Goal: Answer question/provide support

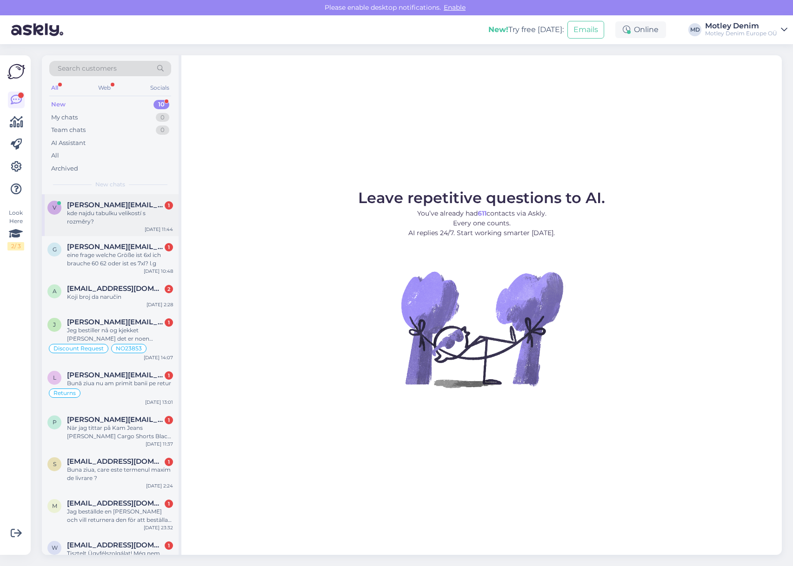
click at [135, 212] on div "kde najdu tabulku velikostí s rozměry?" at bounding box center [120, 217] width 106 height 17
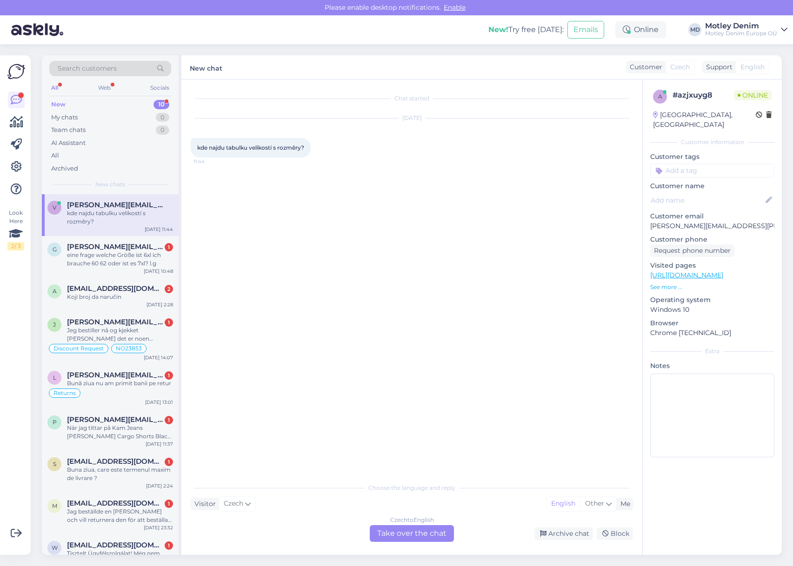
click at [399, 538] on div "Czech to English Take over the chat" at bounding box center [412, 533] width 84 height 17
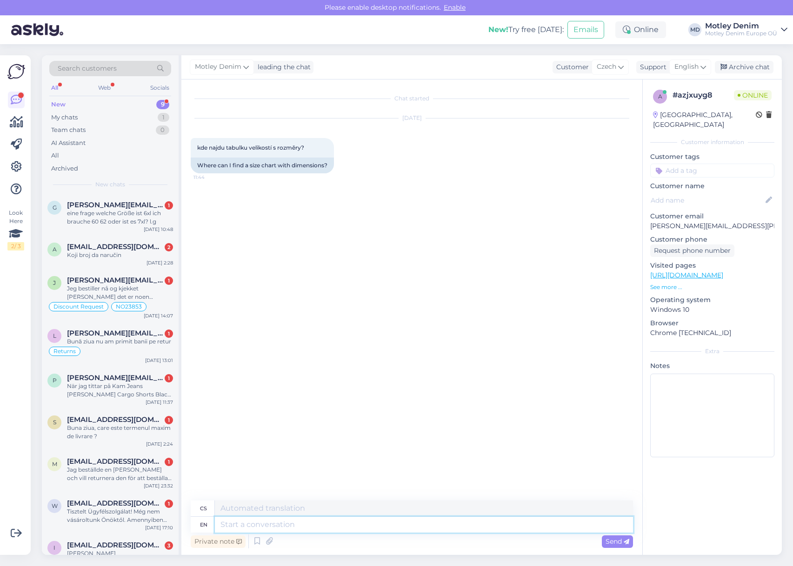
click at [502, 528] on textarea at bounding box center [424, 525] width 418 height 16
type textarea "H"
type textarea "Hello"
type textarea "Ahoj"
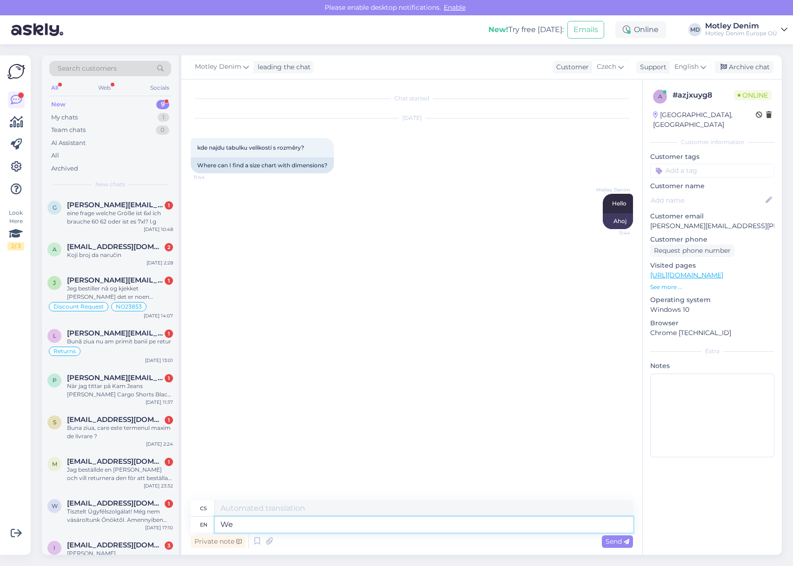
type textarea "We"
type textarea "My"
type textarea "We have"
type textarea "Máme"
type textarea "We have a size c"
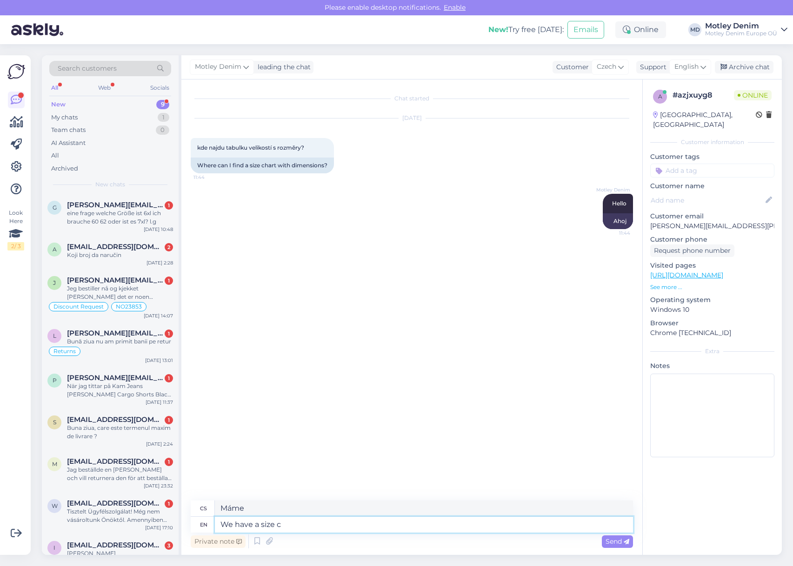
type textarea "Máme velikost"
type textarea "We have a size chart o"
type textarea "Máme tabulku velikostí"
type textarea "We have a size chart on every p"
type textarea "Máme tabulku velikostí na každém"
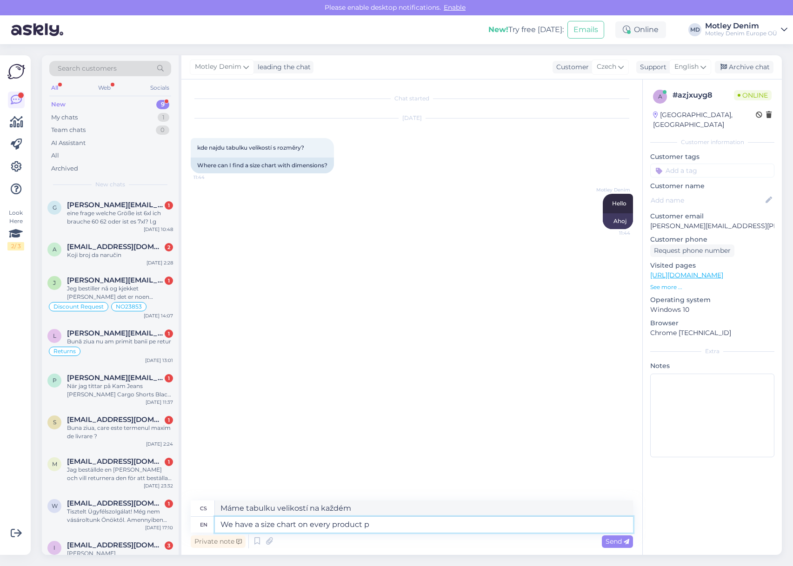
type textarea "We have a size chart on every product pa"
type textarea "U každého produktu máme tabulku velikostí"
type textarea "We have a size chart on every product page."
type textarea "Na každé stránce produktu máme tabulku velikostí."
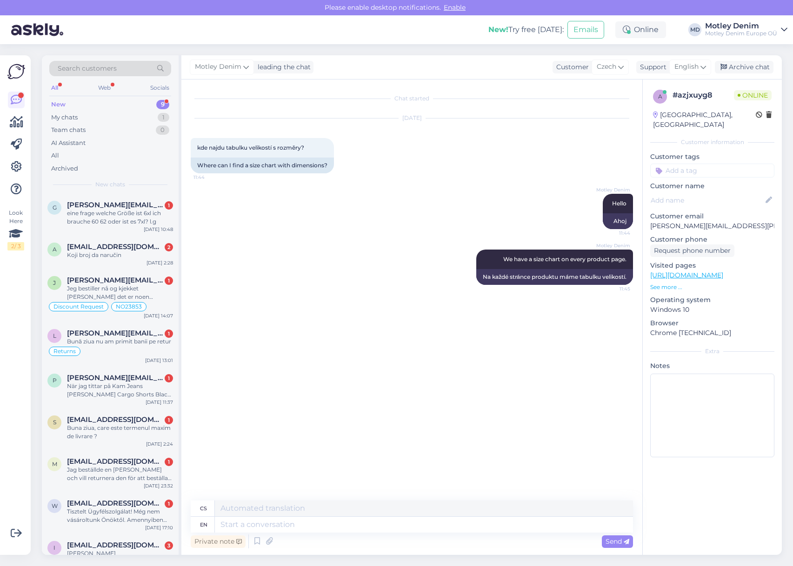
click at [393, 249] on div "Motley Denim We have a size chart on every product page. 11:45 Na každé stránce…" at bounding box center [412, 267] width 442 height 56
click at [679, 164] on input at bounding box center [712, 171] width 124 height 14
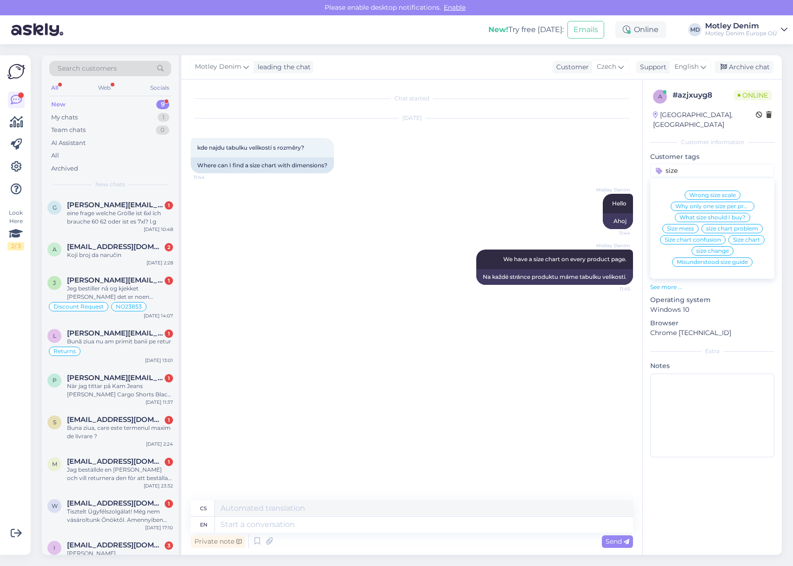
type input "size"
click at [743, 235] on div "Size chart" at bounding box center [746, 239] width 36 height 9
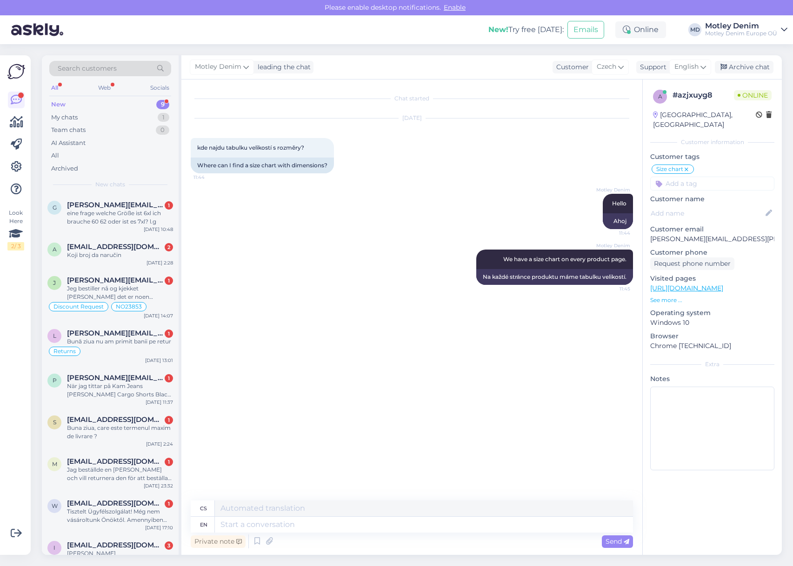
click at [253, 221] on div "[PERSON_NAME] Hello 11:44 Ahoj" at bounding box center [412, 212] width 442 height 56
click at [740, 68] on div "Archive chat" at bounding box center [744, 67] width 59 height 13
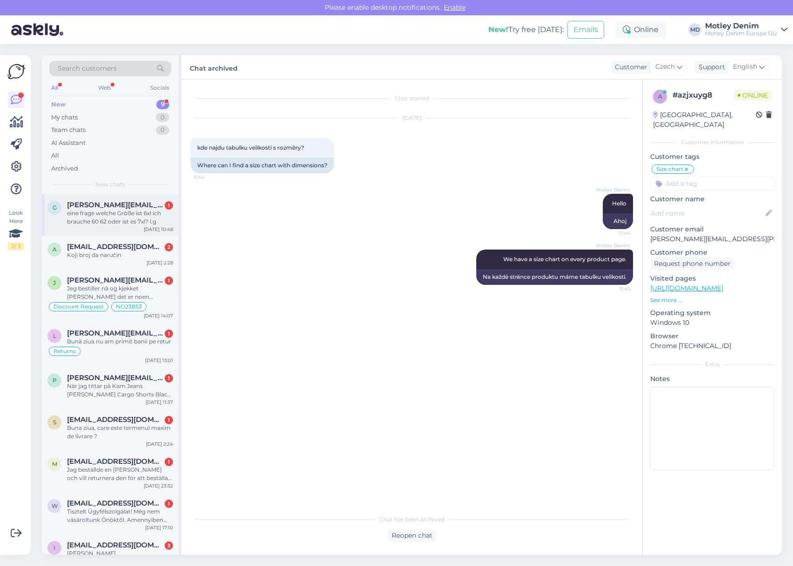
click at [130, 206] on span "[PERSON_NAME][EMAIL_ADDRESS][DOMAIN_NAME]" at bounding box center [115, 205] width 97 height 8
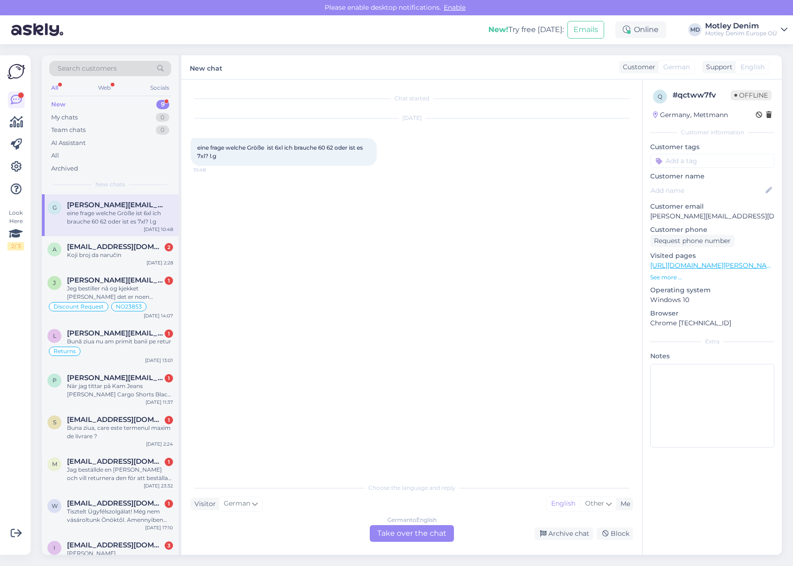
drag, startPoint x: 432, startPoint y: 531, endPoint x: 434, endPoint y: 523, distance: 8.2
click at [432, 531] on div "German to English Take over the chat" at bounding box center [412, 533] width 84 height 17
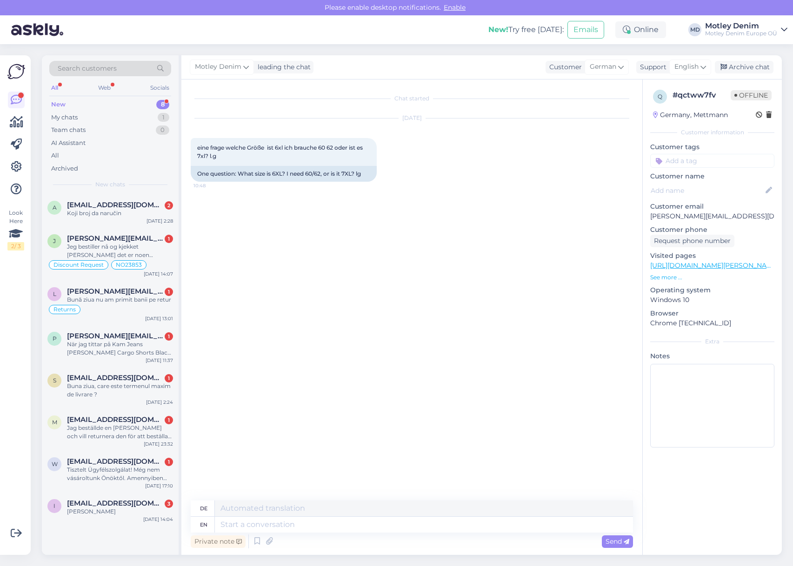
click at [533, 311] on div "Chat started [DATE] eine frage welche Größe ist 6xl ich brauche 60 62 oder ist …" at bounding box center [416, 291] width 451 height 404
click at [404, 518] on textarea at bounding box center [424, 525] width 418 height 16
type textarea "Hello"
type textarea "Hallo"
type textarea "Can"
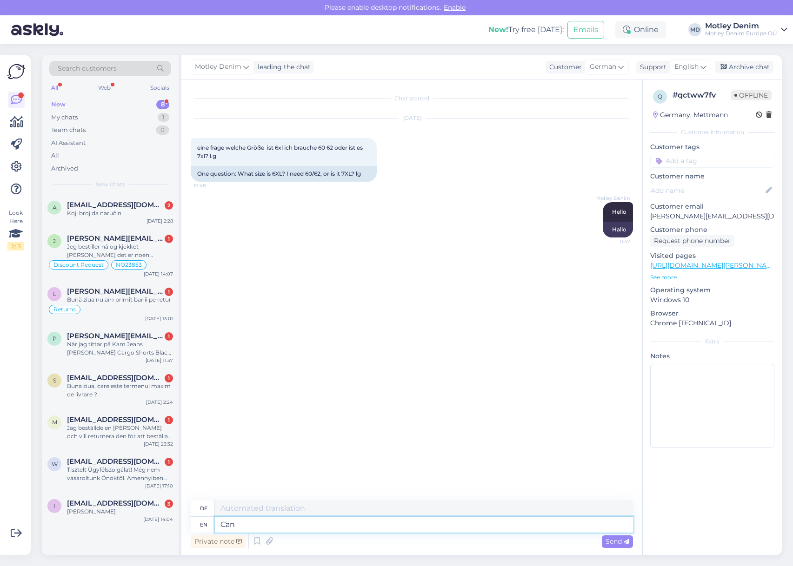
type textarea "Kann"
type textarea "Can y"
type textarea "Kannst du"
type textarea "Can you show"
type textarea "Können Sie zeigen"
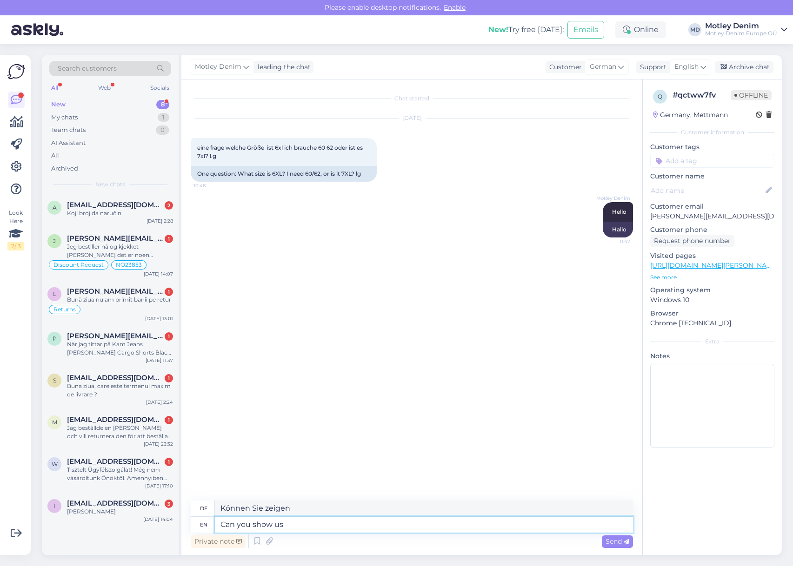
type textarea "Can you show us t"
type textarea "Können Sie uns zeigen"
type textarea "Can you show us the"
type textarea "Können Sie uns zeigen,"
type textarea "Can you show us the product y"
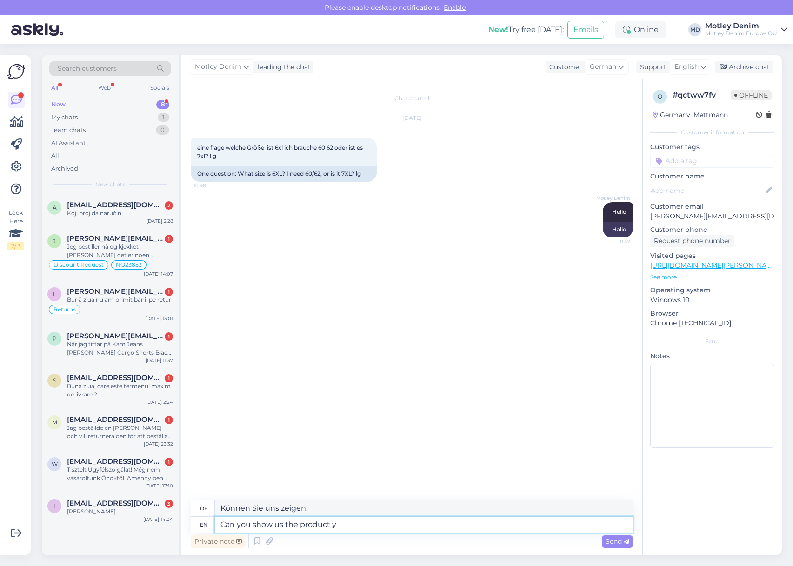
type textarea "Können Sie uns das Produkt zeigen"
type textarea "Can you show us the product you ar"
type textarea "Können Sie uns das Produkt zeigen, das Sie"
type textarea "Can you show us the product you are interested i"
type textarea "Können Sie uns das Produkt zeigen, an dem Sie interessiert sind?"
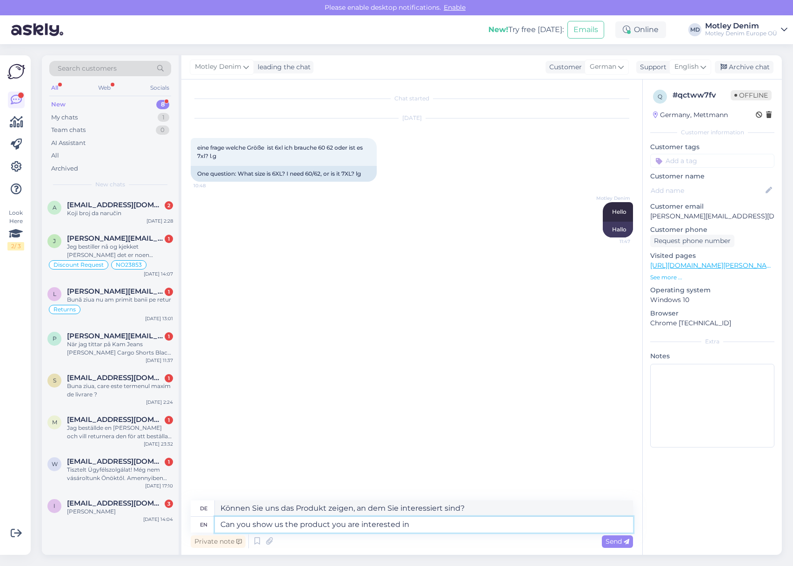
type textarea "Can you show us the product you are interested in?"
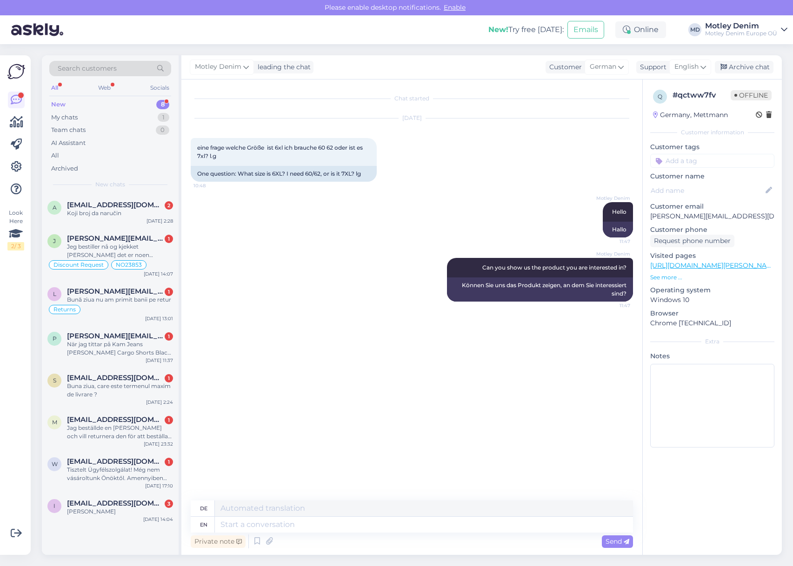
click at [285, 296] on div "Motley Denim Can you show us the product you are interested in? 11:47 Können Si…" at bounding box center [412, 280] width 442 height 64
click at [307, 270] on div "Motley Denim Can you show us the product you are interested in? 11:47 Können Si…" at bounding box center [412, 280] width 442 height 64
click at [407, 214] on div "Motley Denim Hello 11:47 Hallo" at bounding box center [412, 220] width 442 height 56
click at [390, 220] on div "Motley Denim Hello 11:47 Hallo" at bounding box center [412, 220] width 442 height 56
click at [667, 277] on p "See more ..." at bounding box center [712, 277] width 124 height 8
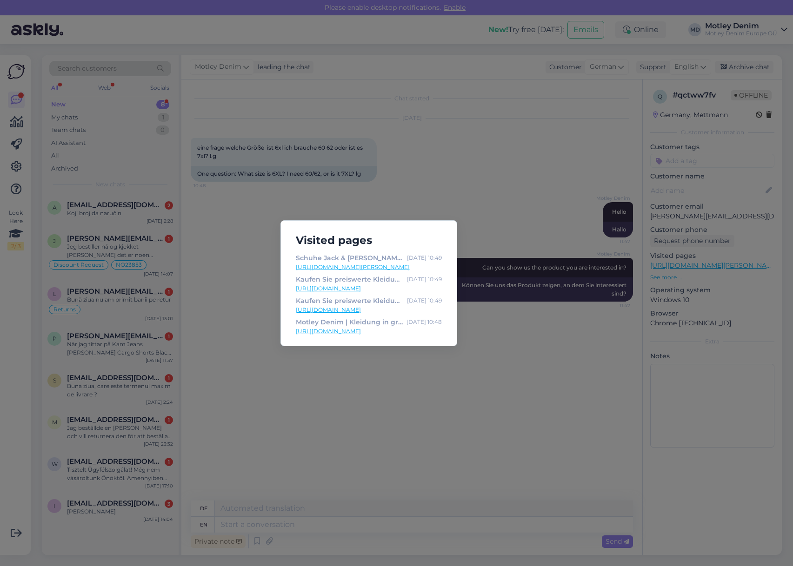
click at [422, 160] on div "Visited pages Schuhe Jack & [PERSON_NAME] [PERSON_NAME] Lace Shoes Anthracite -…" at bounding box center [396, 283] width 793 height 566
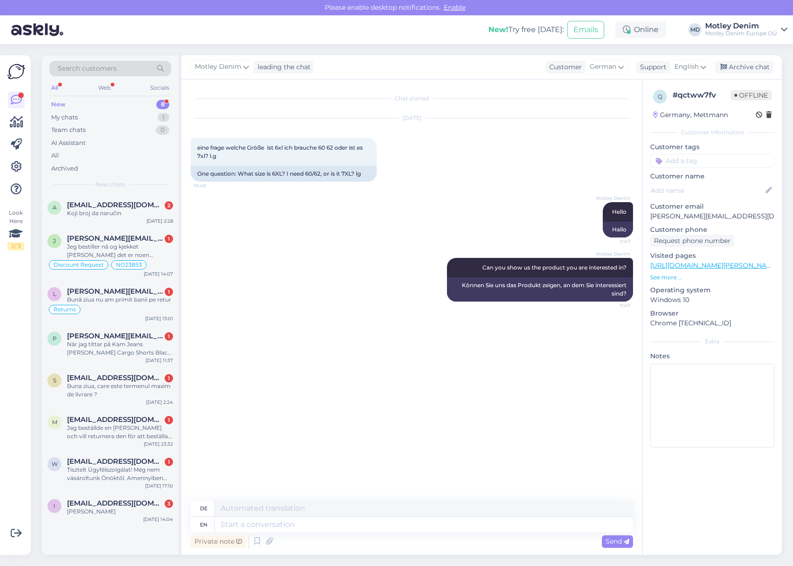
click at [420, 247] on div "Motley Denim Hello 11:47 Hallo" at bounding box center [412, 220] width 442 height 56
click at [85, 206] on span "[EMAIL_ADDRESS][DOMAIN_NAME]" at bounding box center [115, 205] width 97 height 8
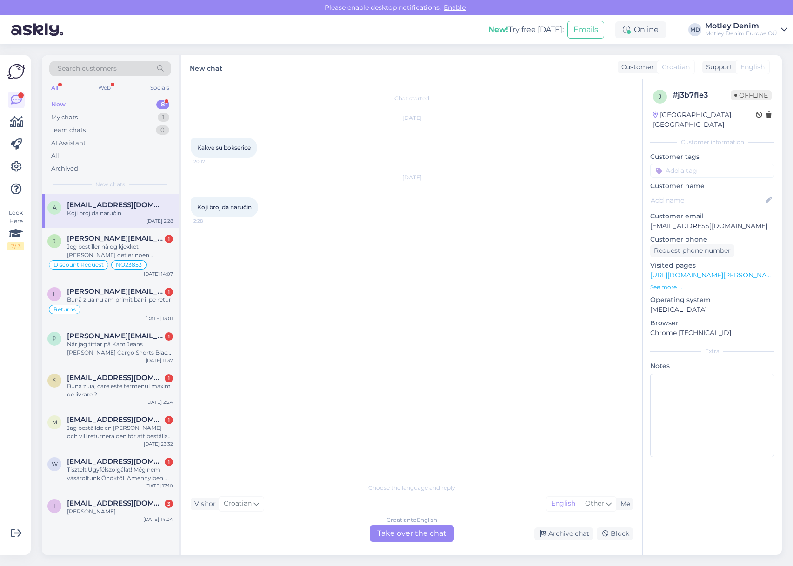
click at [420, 530] on div "Croatian to English Take over the chat" at bounding box center [412, 533] width 84 height 17
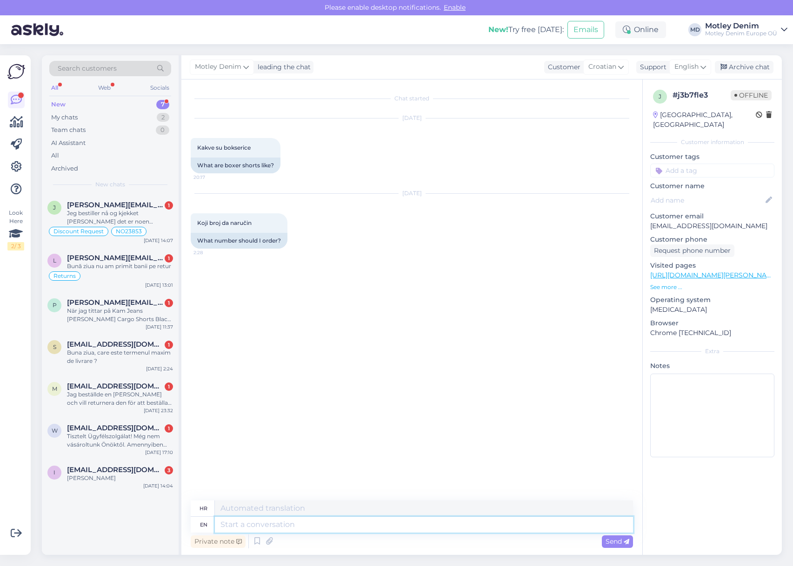
click at [453, 526] on textarea at bounding box center [424, 525] width 418 height 16
type textarea "Hello"
type textarea "Zdravo"
type textarea "For"
type textarea "Za"
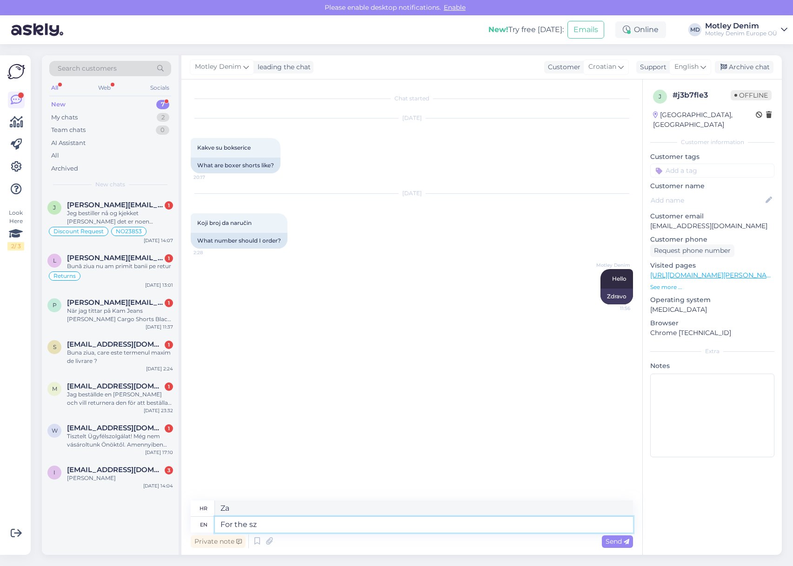
type textarea "For the s"
type textarea "Za s"
type textarea "For the size w"
type textarea "Za veličinu"
type textarea "For the size we"
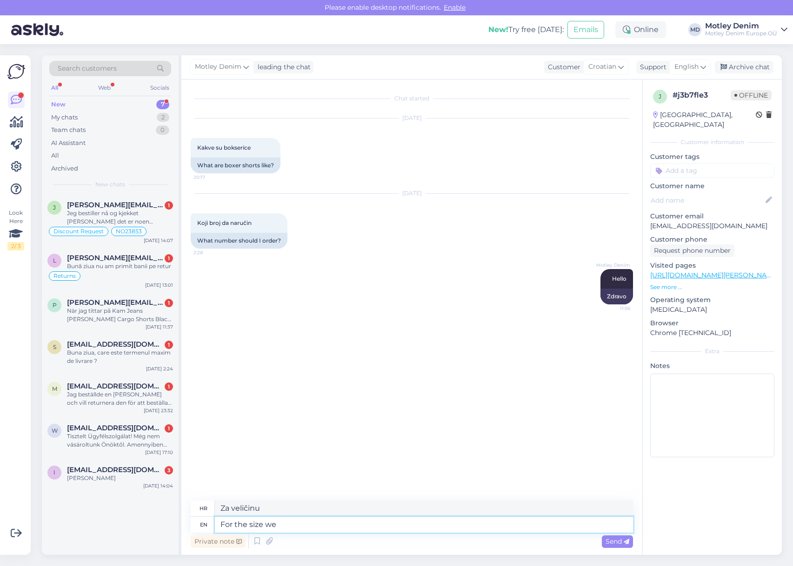
type textarea "Za veličinu koju mi"
type textarea "For the size we recommend"
type textarea "Za veličinu koju preporučujemo"
type textarea "For the size we recommend looking a"
type textarea "Za veličinu koju preporučujemo pogledati"
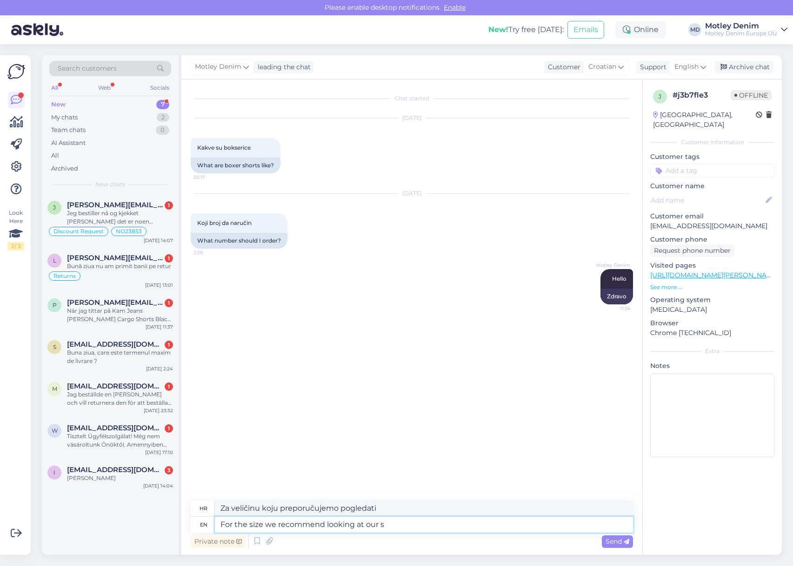
type textarea "For the size we recommend looking at our si"
type textarea "Za veličinu preporučujemo da pogledate naše"
type textarea "For the size we recommend looking at our size cha"
type textarea "Za veličinu preporučujemo da pogledate našu veličinu"
type textarea "For the size we recommend looking at our size chart"
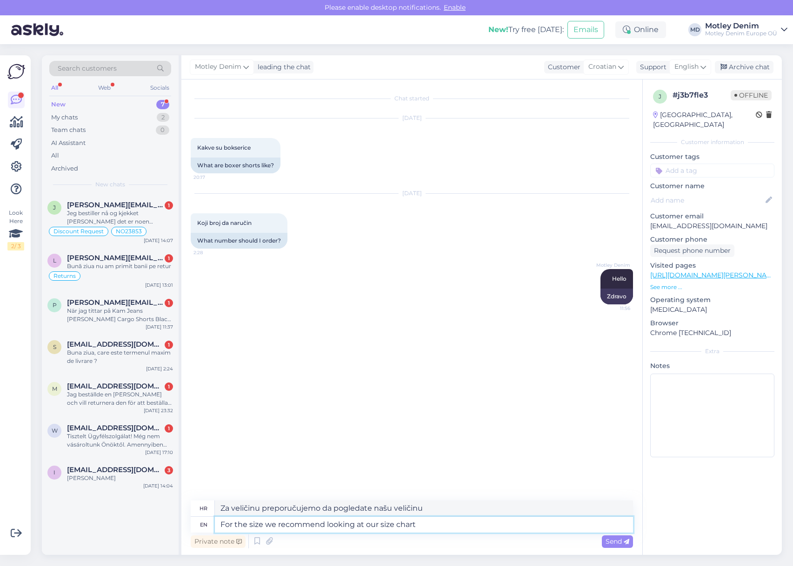
type textarea "Za veličinu preporučujemo da pogledate našu tablicu veličina"
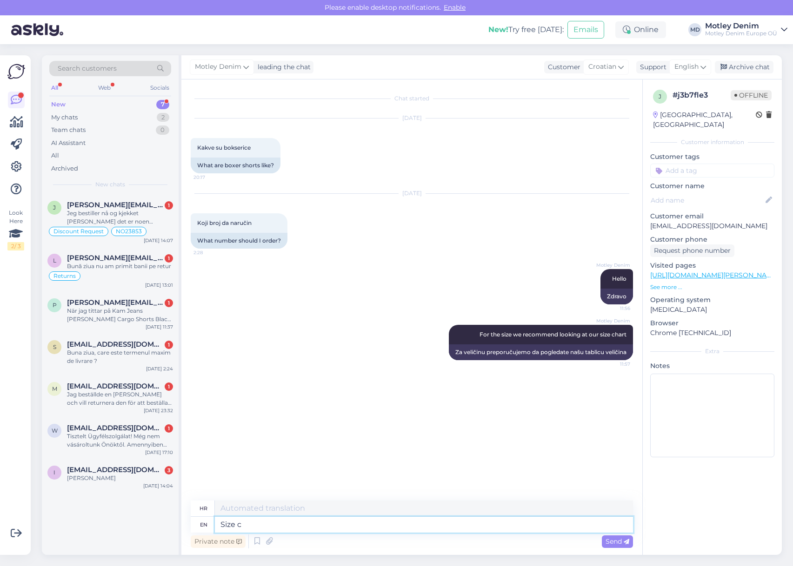
type textarea "Size ch"
type textarea "Veličina"
type textarea "Size charts"
type textarea "Tablica veličina"
type textarea "Size charts ar"
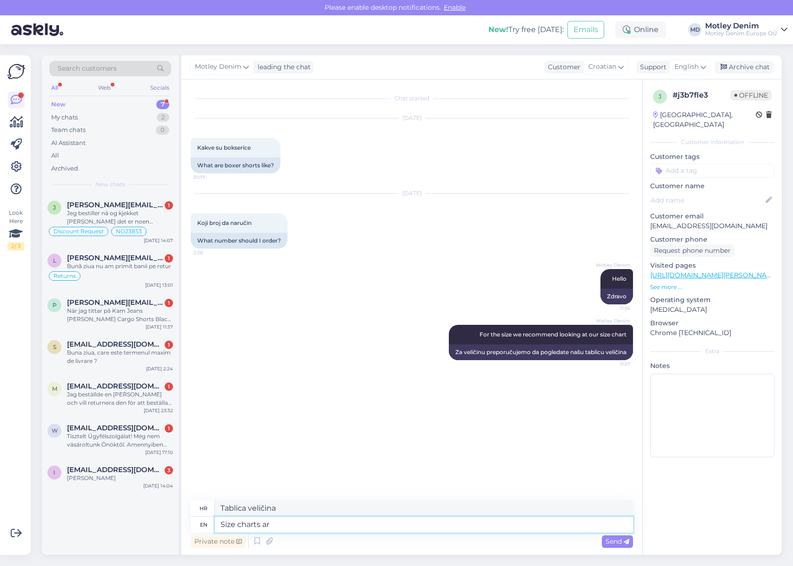
type textarea "Tablice veličina"
type textarea "Size charts are"
type textarea "Tablice veličina su"
type textarea "Size charts are product c"
type textarea "Tablice veličina su proizvod"
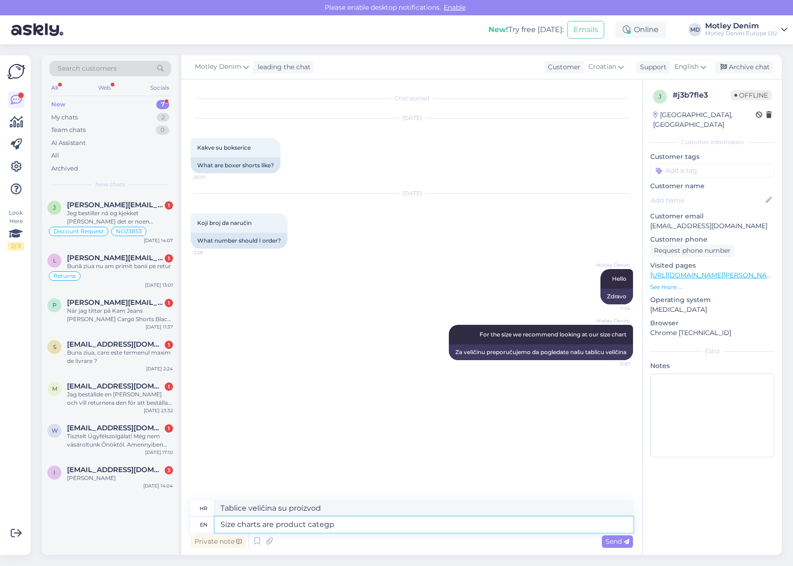
type textarea "Size charts are product categpr"
type textarea "Tablice veličina su kategorija proizvoda"
type textarea "Size charts are product category and"
type textarea "Tablice veličina su kategorija proizvoda i"
type textarea "Size charts are product category and brand sp"
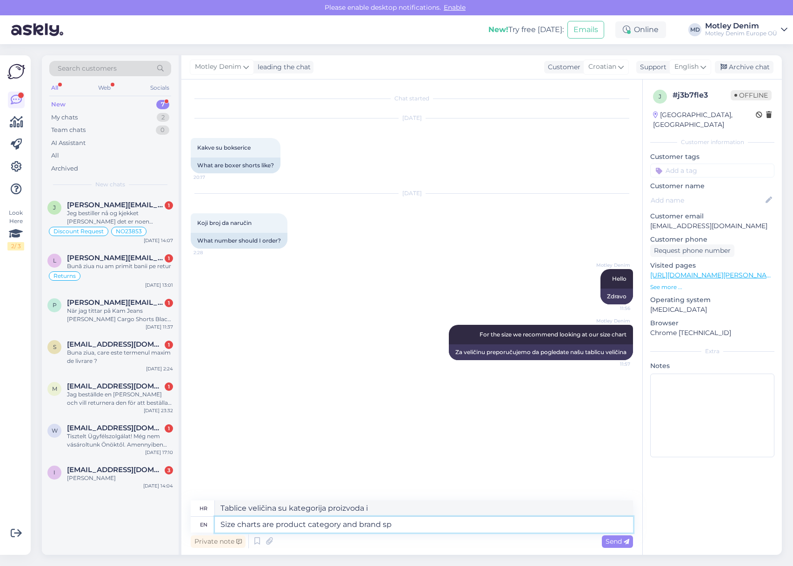
type textarea "Tablice veličina su kategorija proizvoda i marka"
type textarea "Size charts are product category and brand specific"
type textarea "Tablice veličina specifične su za kategoriju proizvoda i [PERSON_NAME]"
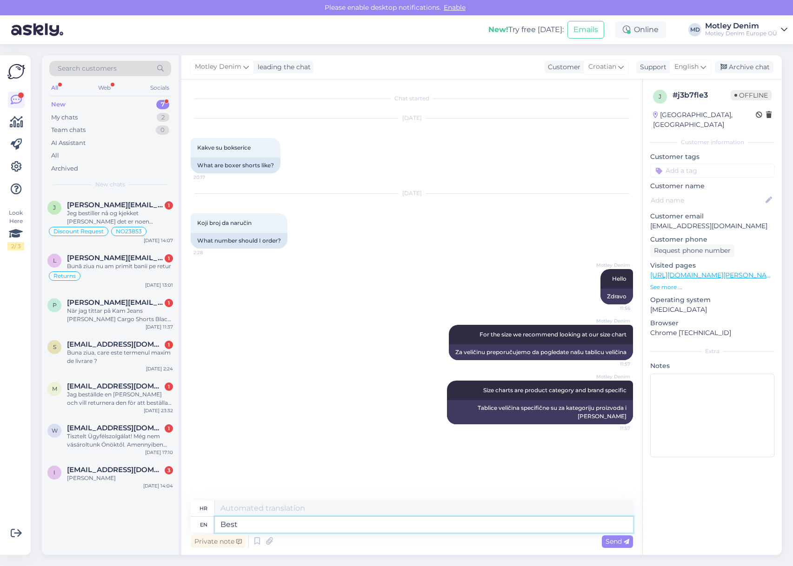
type textarea "Best w"
type textarea "Najbolje"
type textarea "Best way t"
type textarea "Najbolji način"
type textarea "Best way to s"
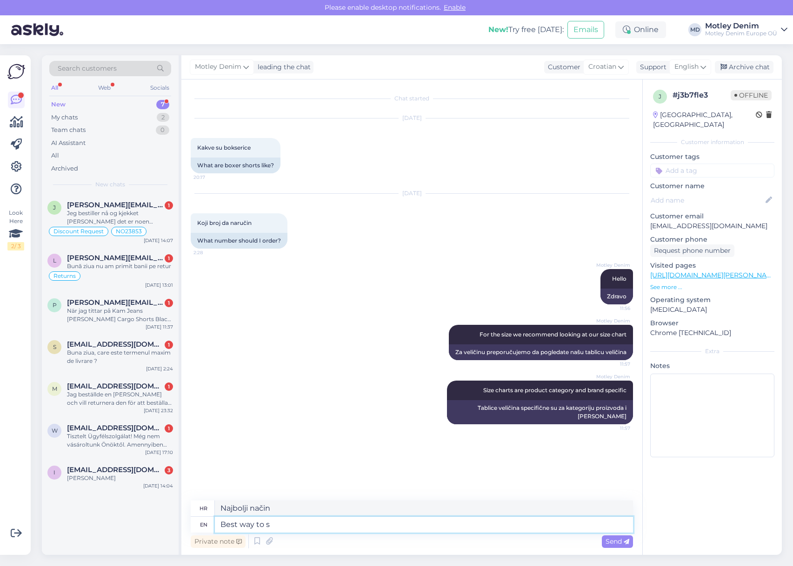
type textarea "Najbolji način za"
type textarea "Best way to start i"
type textarea "Najbolji način za početak"
type textarea "Best way to start is"
type textarea "Najbolji način za početak je"
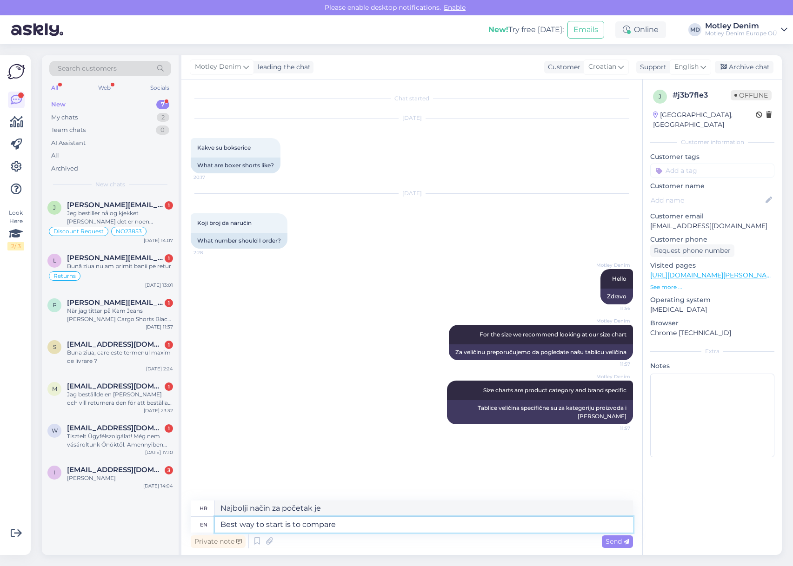
type textarea "Best way to start is to compare"
type textarea "Najbolji način za početak je usporedba"
type textarea "Best way to start is to compare the item"
type textarea "Najbolji način za početak je usporedba artikla"
type textarea "Best way to start is to compare the item you"
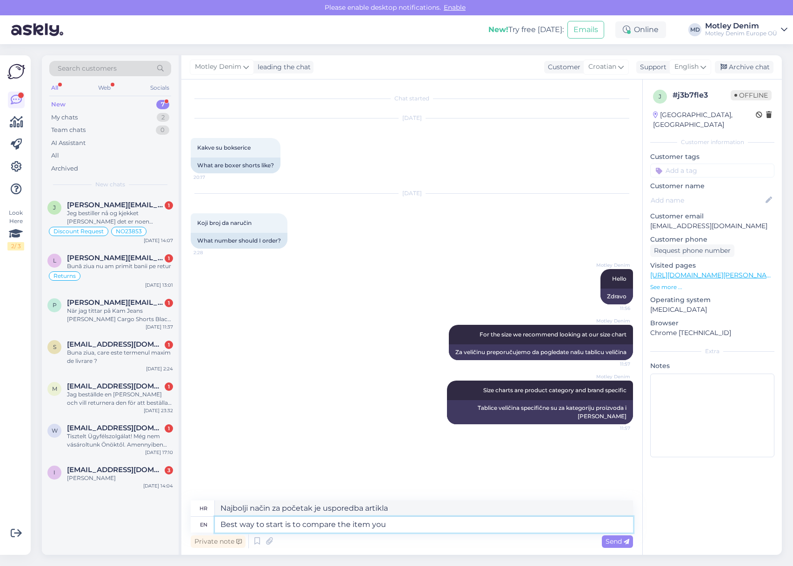
type textarea "Najbolji način za početak je usporediti predmet koji"
type textarea "Best way to start is to compare the item you want to"
type textarea "Najbolji način za početak je usporediti artikl koji želite"
type textarea "Best way to start is to compare the item you want to b"
type textarea "Najbolji način za početak je usporediti predmet koji želite"
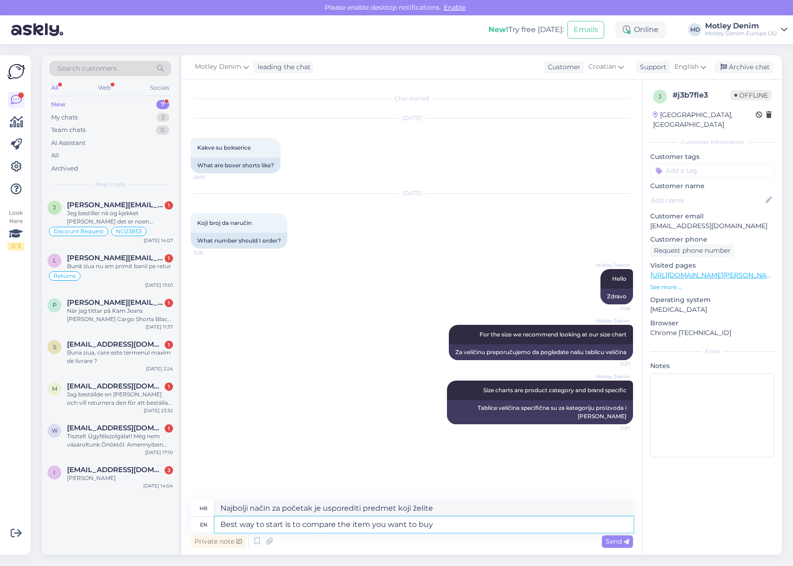
type textarea "Best way to start is to compare the item you want to buy a"
type textarea "Najbolji način za početak je usporediti artikl koji želite kupiti"
type textarea "Best way to start is to compare the item you want to buy against"
type textarea "Najbolji način za početak je usporediti artikl koji želite kupiti s"
type textarea "Best way to start is to compare the item you want to buy against similar"
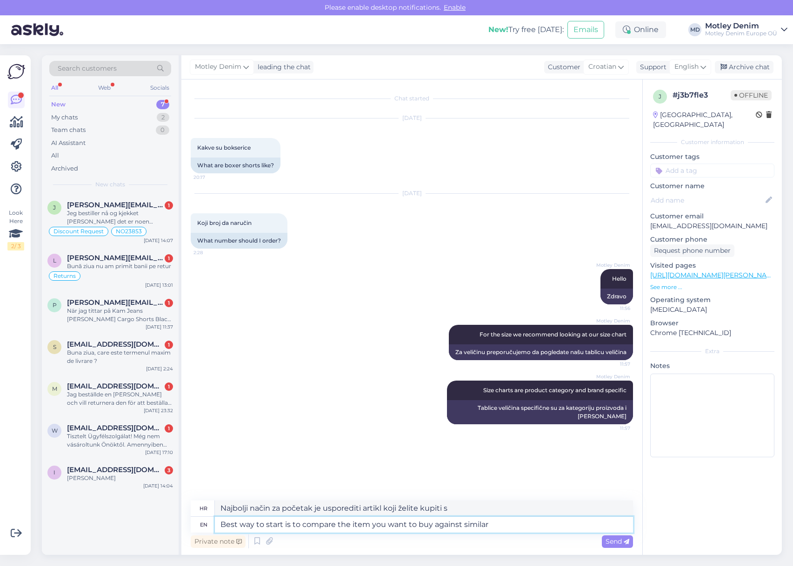
type textarea "Najbolji način za početak je usporediti artikl koji želite kupiti sa sličnim"
type textarea "Best way to start is to compare the item you want to buy against similar item in"
type textarea "Najbolji način za početak je usporediti artikl koji želite kupiti sa sličnim ar…"
type textarea "Best way to start is to compare the item you want to buy against similar item i…"
type textarea "Najbolji način za početak je usporediti artikl koji želite kupiti sa sličnim ar…"
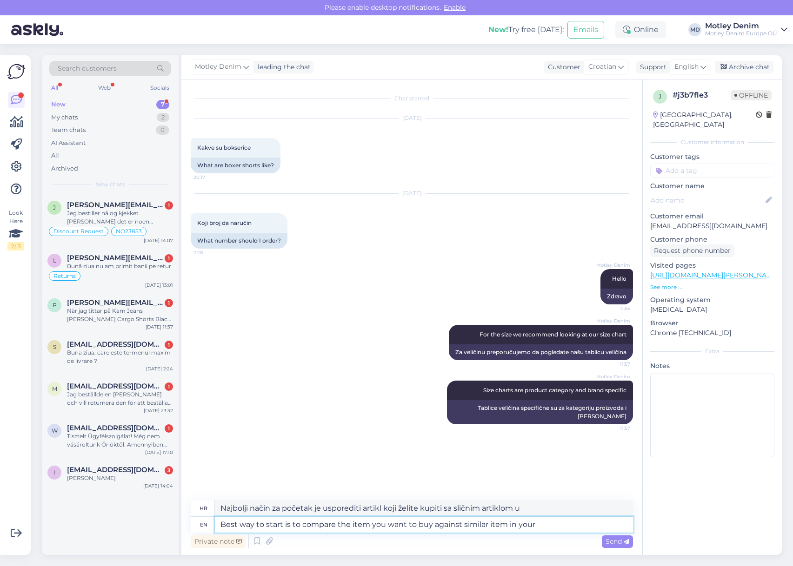
type textarea "Best way to start is to compare the item you want to buy against similar item i…"
type textarea "Najbolji način za početak je usporediti artikl koji želite kupiti sa sličnim ar…"
type textarea "Best way to start is to compare the item you want to buy against similar item i…"
type textarea "Najbolji način za početak je usporediti predmet koji želite kupiti sa sličnim p…"
type textarea "Best way to start is to compare measurements of the item you want to buy agains…"
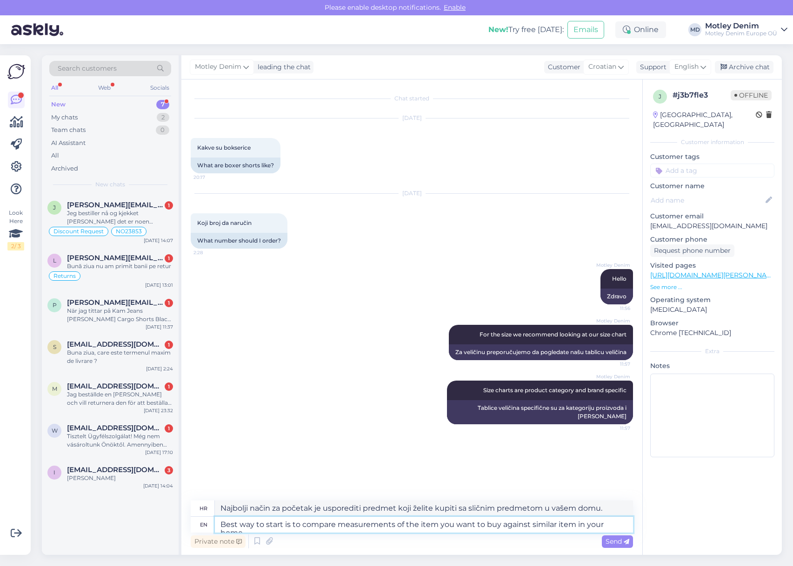
type textarea "Najbolji način za početak je usporediti mjere predmeta koji želite kupiti sa sl…"
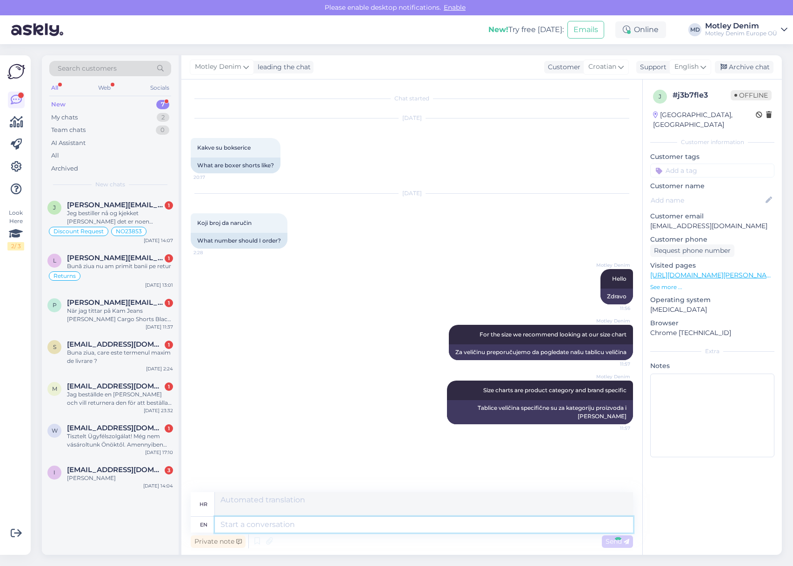
scroll to position [15, 0]
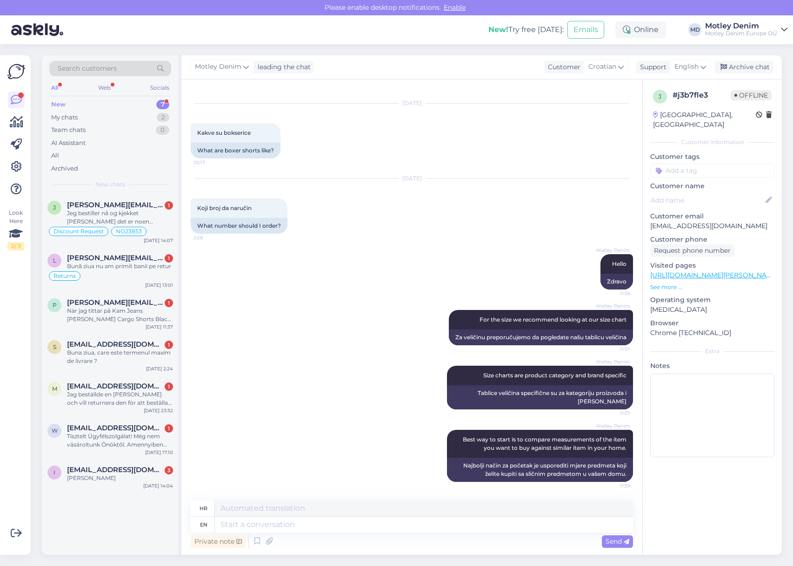
click at [716, 164] on input at bounding box center [712, 171] width 124 height 14
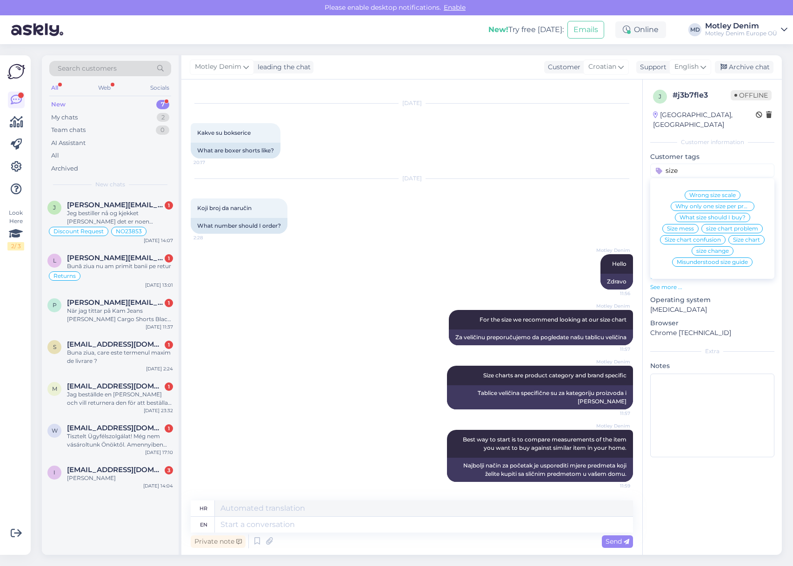
type input "size"
click at [711, 213] on div "What size should I buy?" at bounding box center [712, 217] width 75 height 9
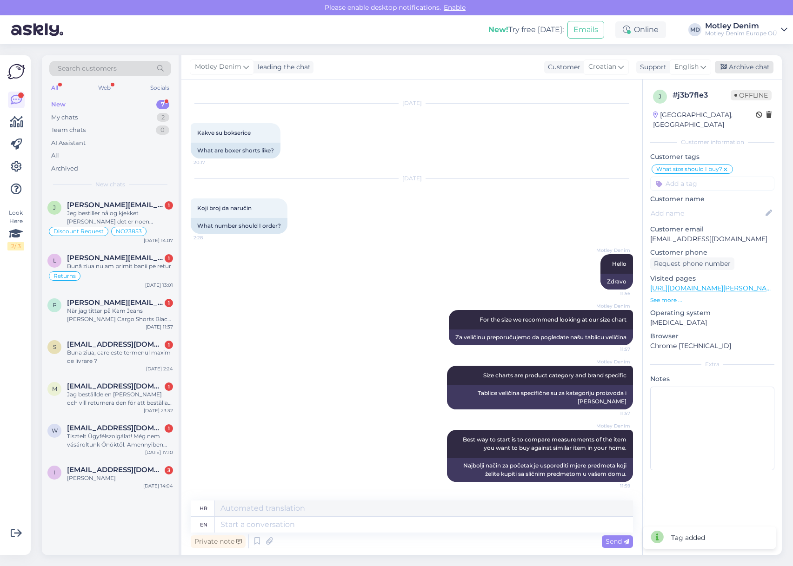
click at [742, 64] on div "Archive chat" at bounding box center [744, 67] width 59 height 13
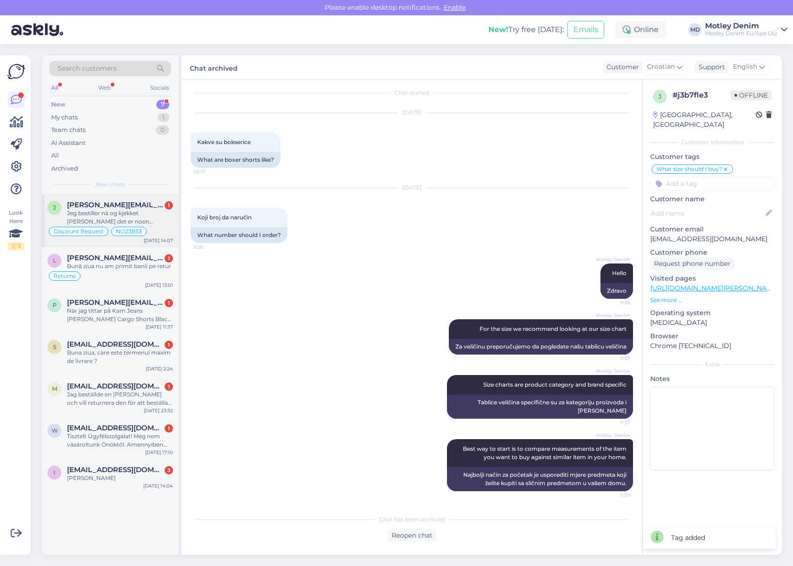
click at [134, 223] on div "Jeg bestiller nå og kjekket [PERSON_NAME] det er noen [PERSON_NAME] dere sender…" at bounding box center [120, 217] width 106 height 17
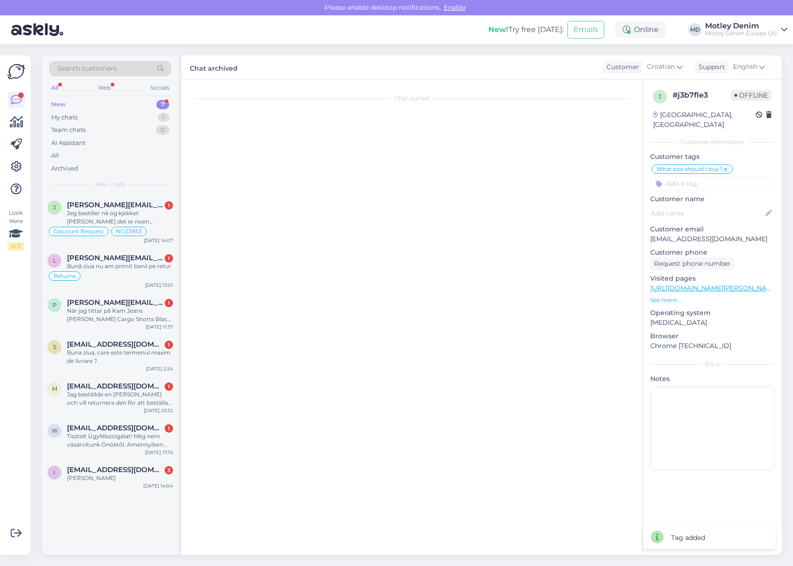
scroll to position [3517, 0]
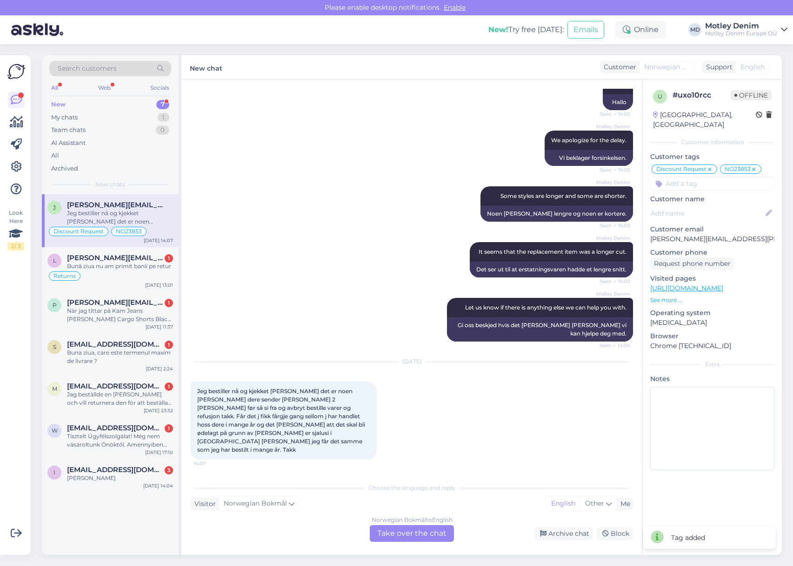
click at [408, 536] on div "Norwegian Bokmål to English Take over the chat" at bounding box center [412, 533] width 84 height 17
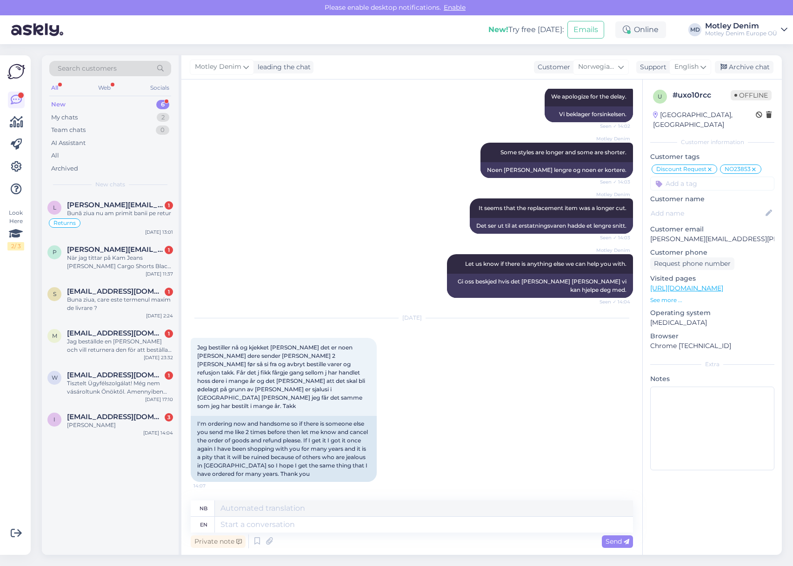
scroll to position [3560, 0]
click at [200, 362] on span "Jeg bestiller nå og kjekket [PERSON_NAME] det er noen [PERSON_NAME] dere sender…" at bounding box center [281, 377] width 169 height 66
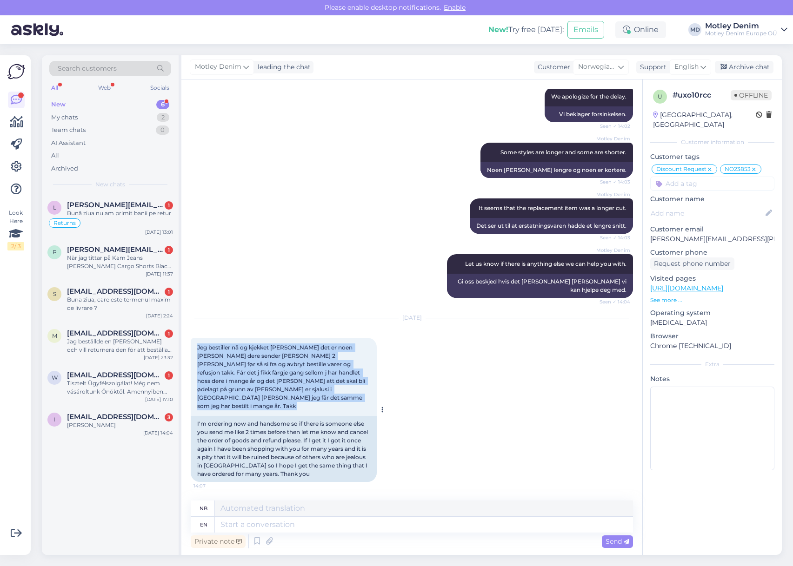
drag, startPoint x: 200, startPoint y: 362, endPoint x: 355, endPoint y: 405, distance: 160.3
click at [355, 405] on div "Jeg bestiller nå og kjekket [PERSON_NAME] det er noen [PERSON_NAME] dere sender…" at bounding box center [284, 377] width 186 height 78
copy div "Jeg bestiller nå og kjekket [PERSON_NAME] det er noen [PERSON_NAME] dere sender…"
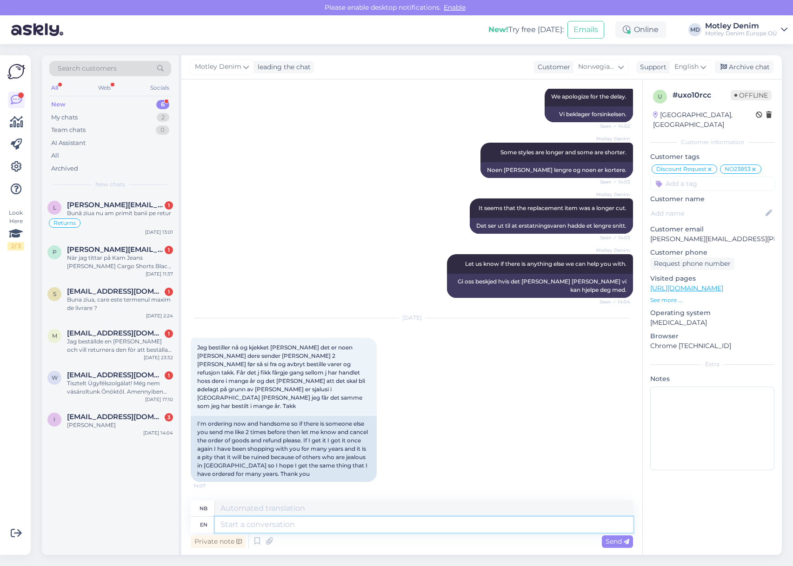
click at [373, 527] on textarea at bounding box center [424, 525] width 418 height 16
click at [653, 234] on p "[PERSON_NAME][EMAIL_ADDRESS][PERSON_NAME][DOMAIN_NAME]" at bounding box center [712, 239] width 124 height 10
drag, startPoint x: 653, startPoint y: 231, endPoint x: 722, endPoint y: 231, distance: 69.3
click at [722, 234] on p "[PERSON_NAME][EMAIL_ADDRESS][PERSON_NAME][DOMAIN_NAME]" at bounding box center [712, 239] width 124 height 10
copy p "[PERSON_NAME][EMAIL_ADDRESS][PERSON_NAME][DOMAIN_NAME]"
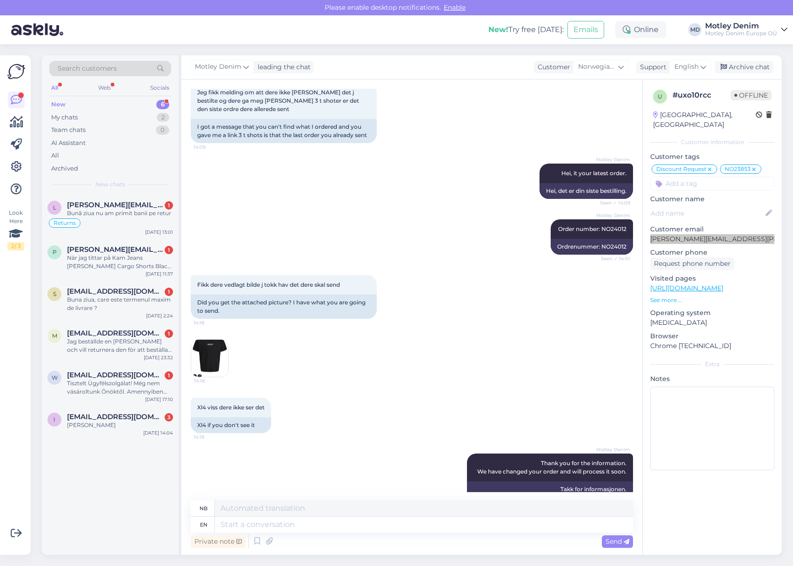
scroll to position [2631, 0]
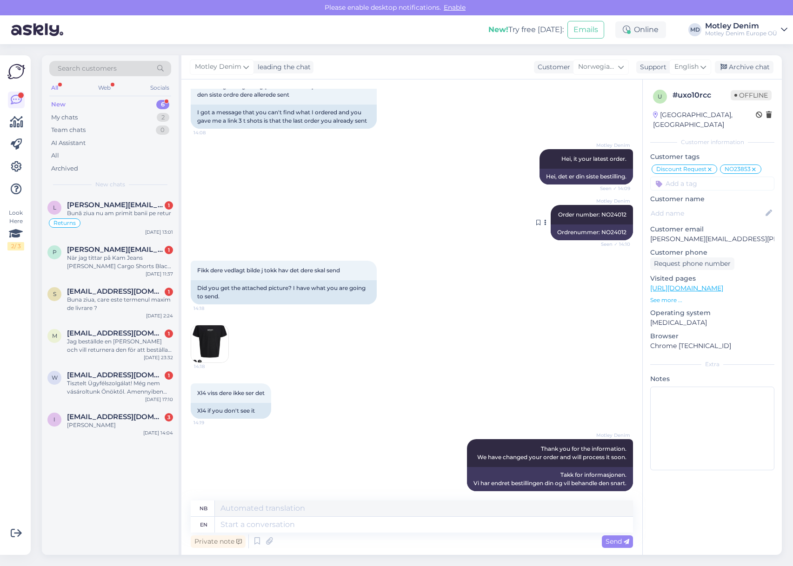
click at [603, 218] on span "Order number: NO24012" at bounding box center [592, 214] width 68 height 7
copy div "NO24012 Seen ✓ 14:10"
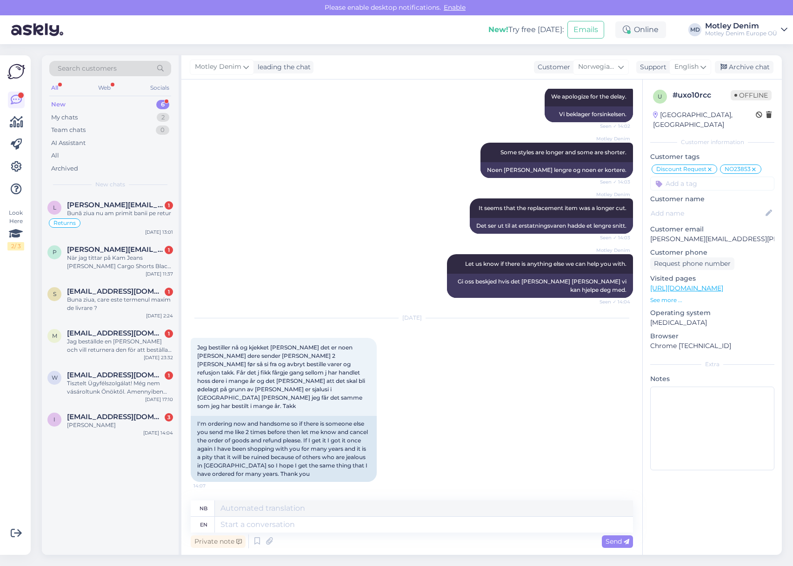
scroll to position [3560, 0]
drag, startPoint x: 424, startPoint y: 523, endPoint x: 432, endPoint y: 524, distance: 7.5
click at [427, 523] on textarea at bounding box center [424, 525] width 418 height 16
type textarea "He"
type textarea "[PERSON_NAME]"
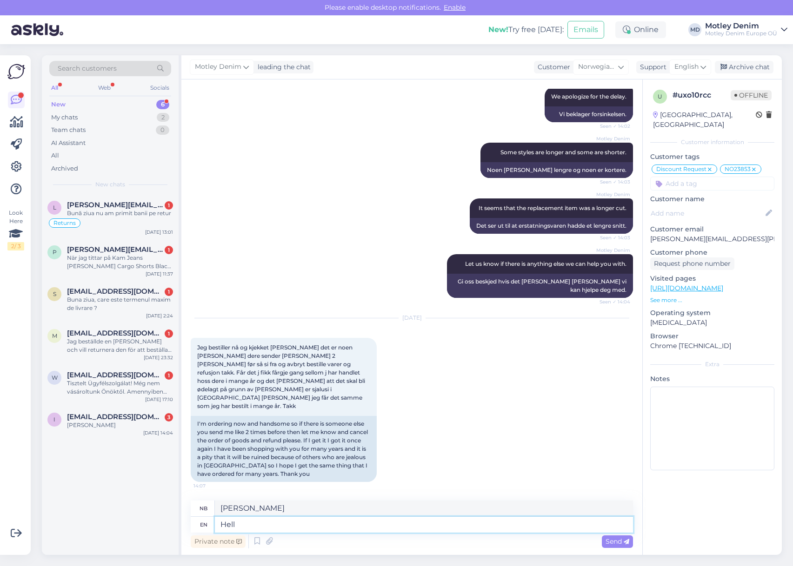
type textarea "Hello"
type textarea "Hallo"
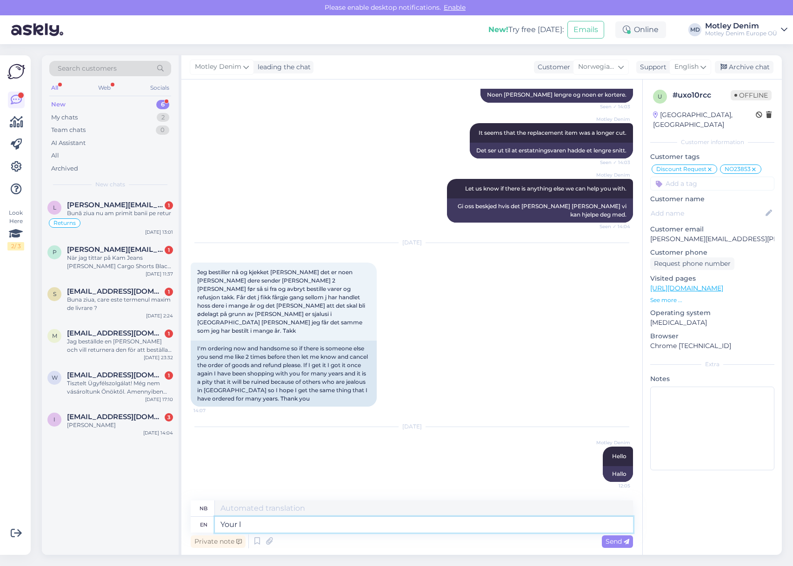
type textarea "Your la"
type textarea "Din"
type textarea "Your last to"
type textarea "Din siste"
type textarea "Your last 2"
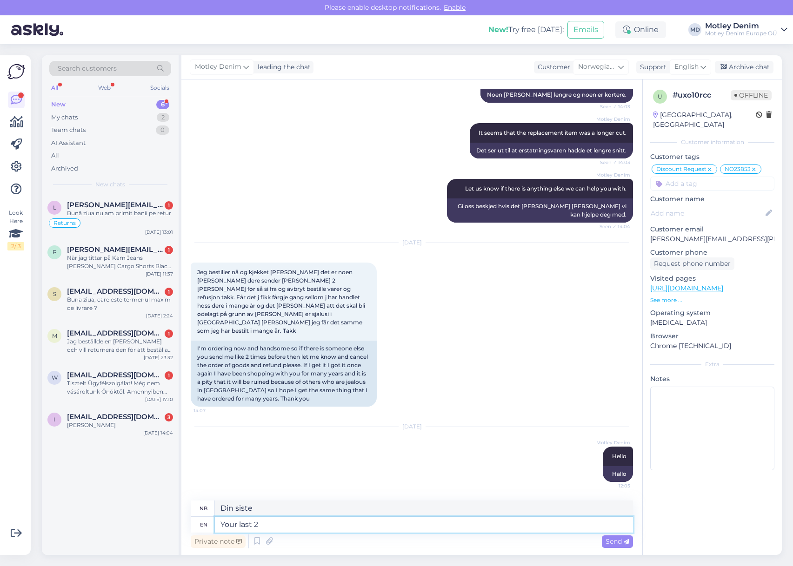
type textarea "Dine to siste"
type textarea "Your last 2 orders b"
type textarea "Dine to siste bestillinger"
type textarea "Your last 2 orders before"
type textarea "Dine to siste bestillinger før"
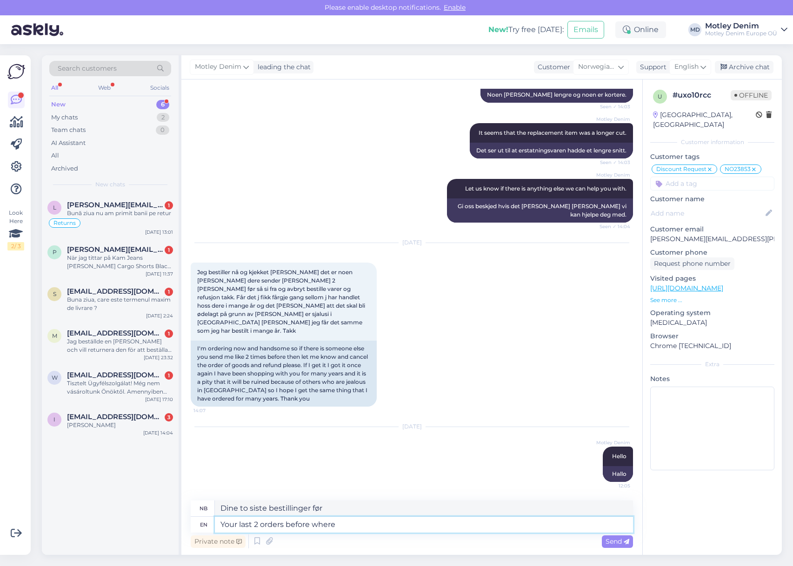
type textarea "Your last 2 orders before where"
type textarea "Dine to siste bestillinger før hvor"
click at [377, 529] on textarea "Your last 2 orders before where" at bounding box center [424, 525] width 418 height 16
click at [374, 524] on textarea "Your last 2 orders before where" at bounding box center [424, 525] width 418 height 16
paste textarea "NO24440"
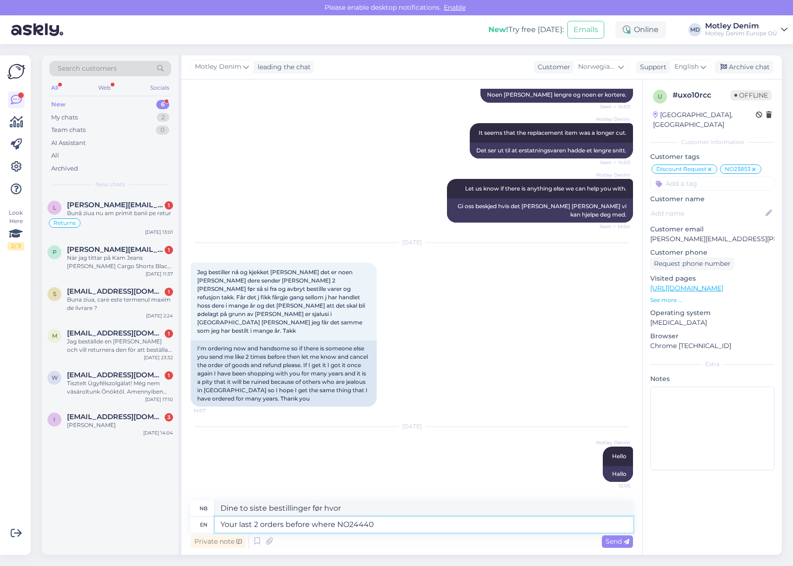
type textarea "Your last 2 orders before where NO24440"
type textarea "Dine to siste bestillinger før var NO24440"
type textarea "Your last 2 orders before where NO24440 and"
type textarea "Dine to siste bestillinger før, hvor NO24440 og"
click at [486, 525] on textarea "Your last 2 orders before where NO24440 and" at bounding box center [424, 525] width 418 height 16
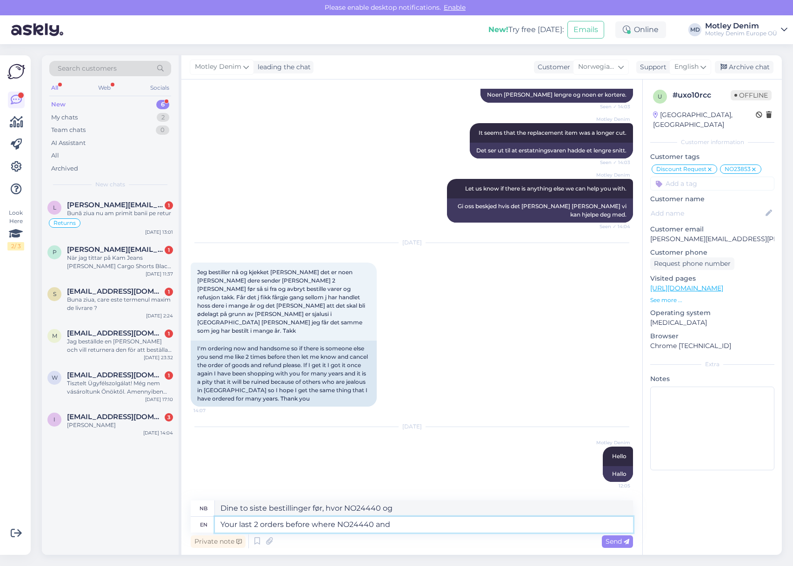
paste textarea "NO24525"
type textarea "Your last 2 orders before where NO24440 and NO24525."
type textarea "Dine to siste bestillinger før var NO24440 og NO24525."
type textarea "Your last 2 orders before where NO24440 and NO24525. Please le"
type textarea "Dine to siste bestillinger før var nr. 24440 og nr. 24525. Vennligst"
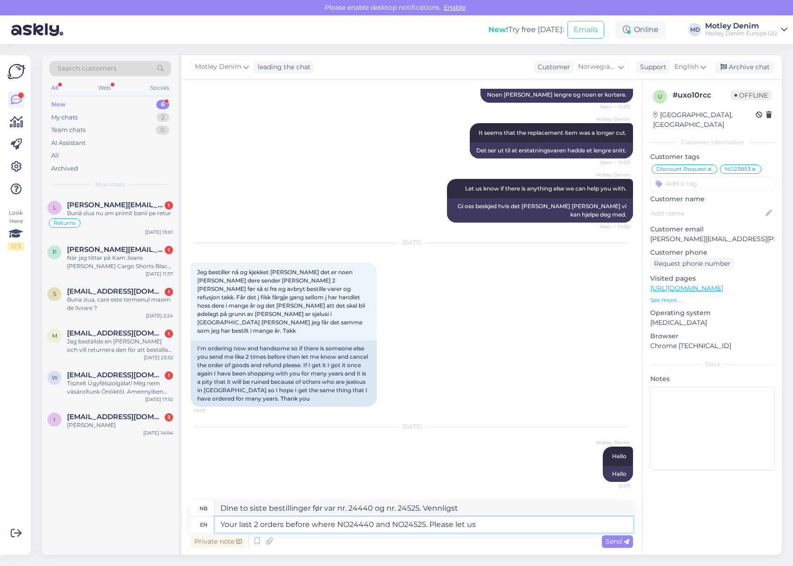
type textarea "Your last 2 orders before where NO24440 and NO24525. Please let us"
type textarea "Dine to siste bestillinger før var nr. 24440 og nr. 24525. Vennligst gi beskjed"
type textarea "Your last 2 orders before where NO24440 and NO24525. Please let us kn"
type textarea "Dine to siste bestillinger før var nr. 24440 og nr. 24525. Vennligst gi oss bes…"
type textarea "Your last 2 orders before where NO24440 and NO24525. Please let us know"
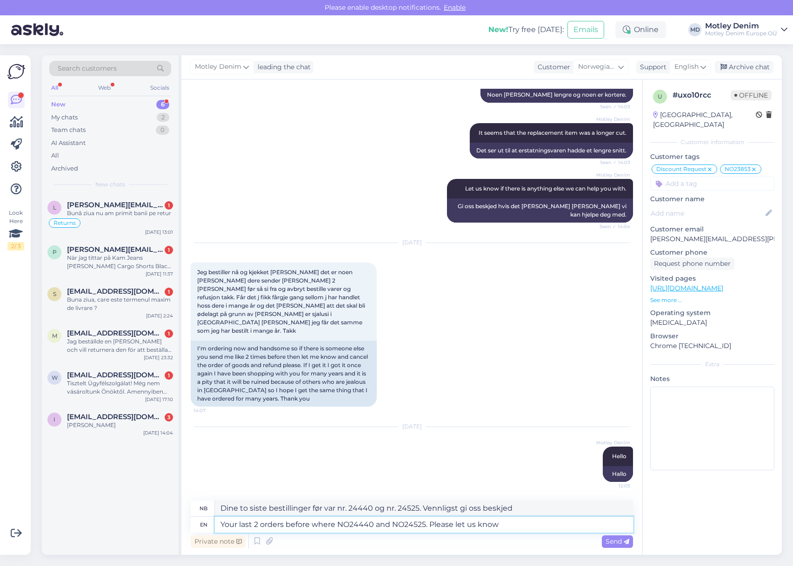
type textarea "Dine to siste bestillinger før var nr. 24440 og nr. 24525. Gi oss beskjed."
type textarea "Your last 2 orders before where NO24440 and NO24525. Please let us know what d"
type textarea "De to siste bestillingene dine var nr. 24440 og nr. 24525. Gi oss beskjed om hv…"
type textarea "Your last 2 orders before where NO24440 and NO24525. Please let us know what di…"
type textarea "De to siste bestillingene dine var nr. 24440 og nr. 24525. Fortell oss hva som …"
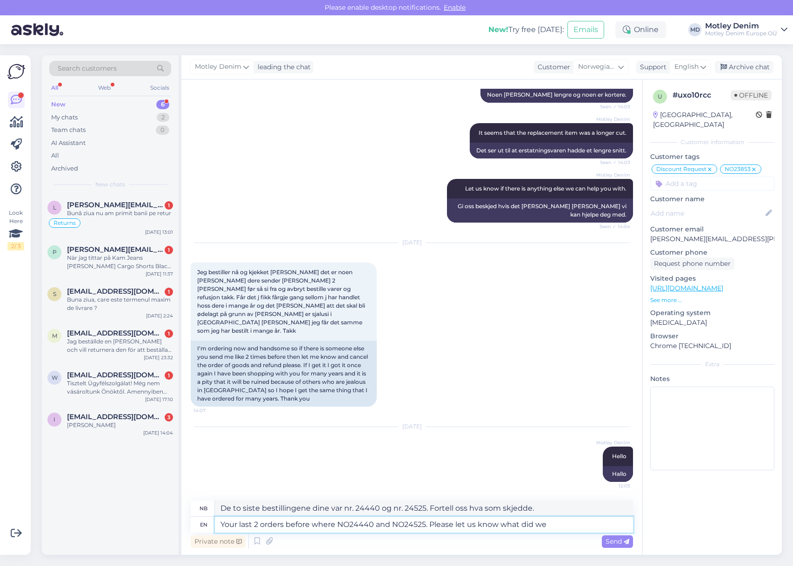
type textarea "Your last 2 orders before where NO24440 and NO24525. Please let us know what di…"
type textarea "De to siste bestillingene dine var nr. 24440 og nr. 24525. Fortell oss hva vi g…"
type textarea "Your last 2 orders before where NO24440 and NO24525. Please let us know what di…"
type textarea "De to siste bestillingene dine var nr. 24440 og nr. 24525. Gi oss beskjed om hv…"
type textarea "Your last 2 orders before where NO24440 and NO24525. Please let us know what di…"
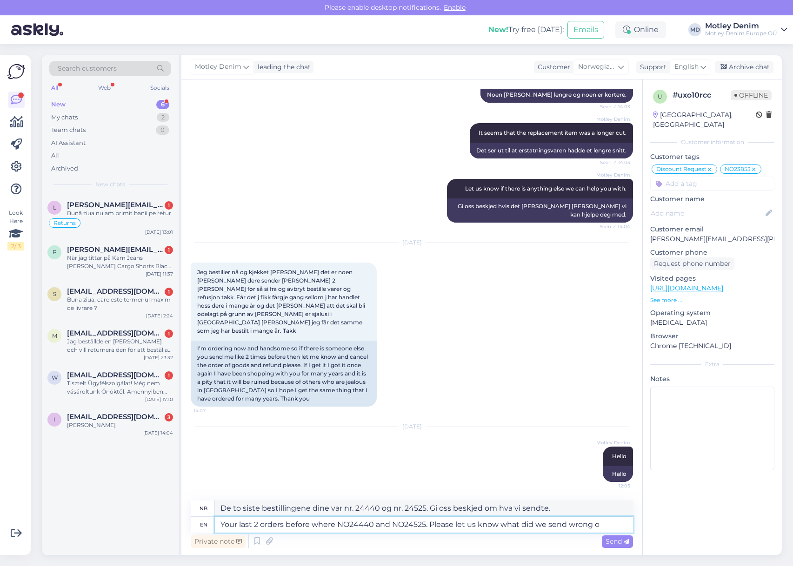
type textarea "De to siste bestillingene dine var nr. 24440 og nr. 24525. Gi oss beskjed om hv…"
type textarea "Your last 2 orders before where NO24440 and NO24525. Please let us know what di…"
type textarea "De to siste bestillingene dine var nr. 24440 og nr. 24525. Gi oss beskjed om hv…"
type textarea "Your last 2 orders before where NO24440 and NO24525. Please let us know what di…"
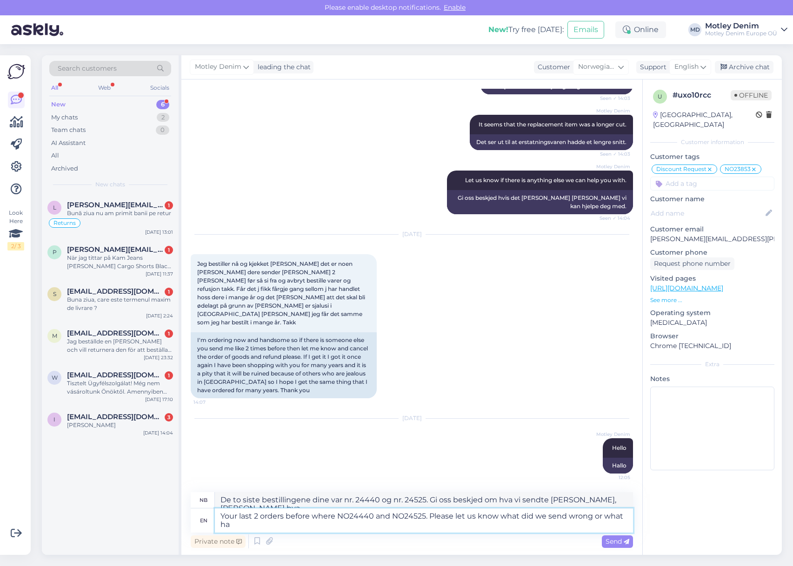
type textarea "De to siste bestillingene dine var nr. 24440 og nr. 24525. Gi oss beskjed om hv…"
type textarea "Your last 2 orders before where NO24440 and NO24525. Please let us know what di…"
type textarea "De to siste bestillingene dine var nr. 24440 og nr. 24525. Gi oss beskjed om hv…"
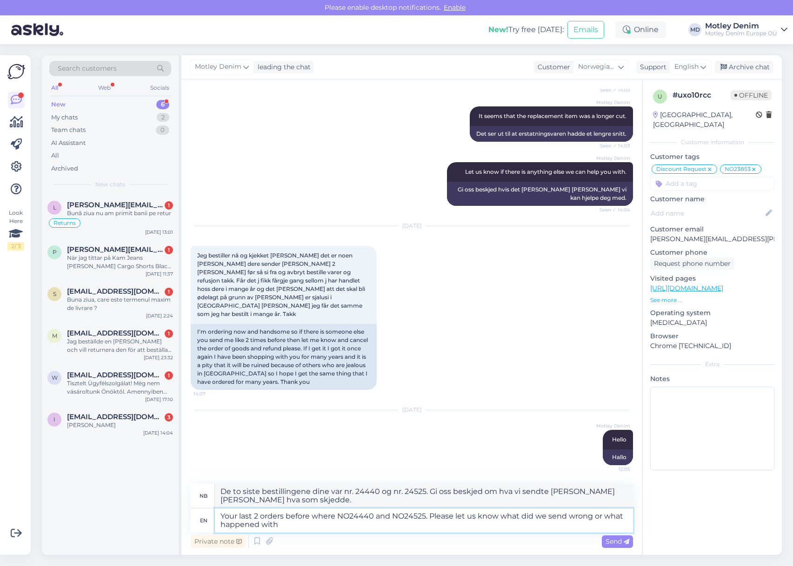
type textarea "Your last 2 orders before where NO24440 and NO24525. Please let us know what di…"
type textarea "De to siste bestillingene dine var nr. 24440 og nr. 24525. Gi oss beskjed om hv…"
type textarea "Your last 2 orders before where NO24440 and NO24525. Please let us know what di…"
type textarea "De to siste bestillingene dine var nr. 24440 og nr. 24525. Gi oss beskjed om hv…"
type textarea "Your last 2 orders before where NO24440 and NO24525. Please let us know what di…"
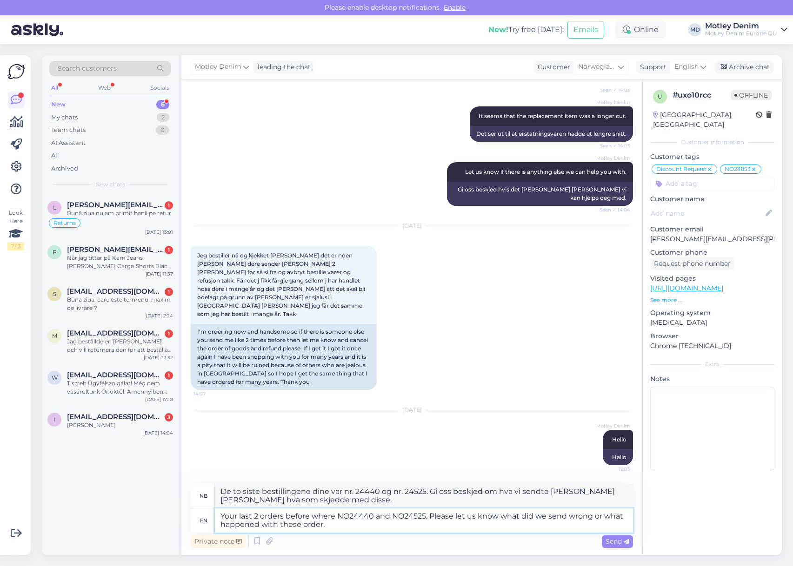
type textarea "De to siste bestillingene dine var nr. 24440 og nr. 24525. Gi oss beskjed om hv…"
type textarea "Your last 2 orders before where NO24440 and NO24525. Please let us know what di…"
type textarea "De to siste bestillingene dine var nr. 24440 og nr. 24525. Gi oss beskjed om hv…"
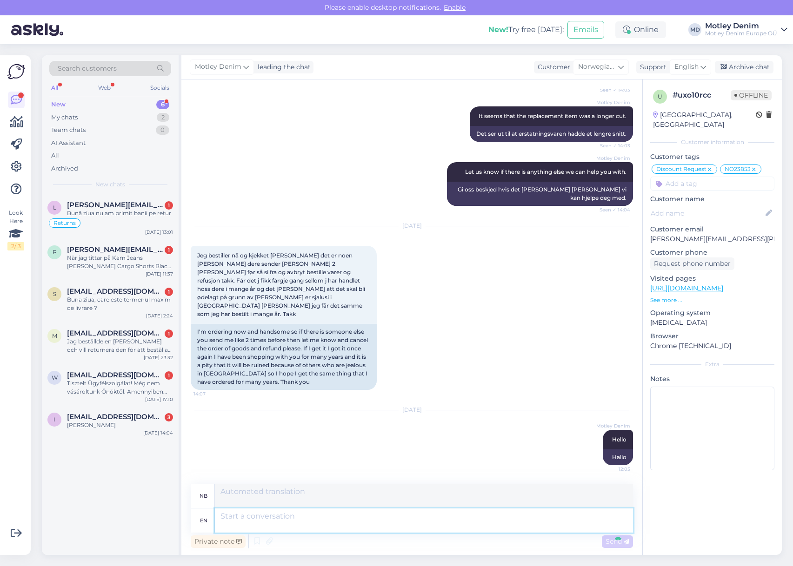
scroll to position [3725, 0]
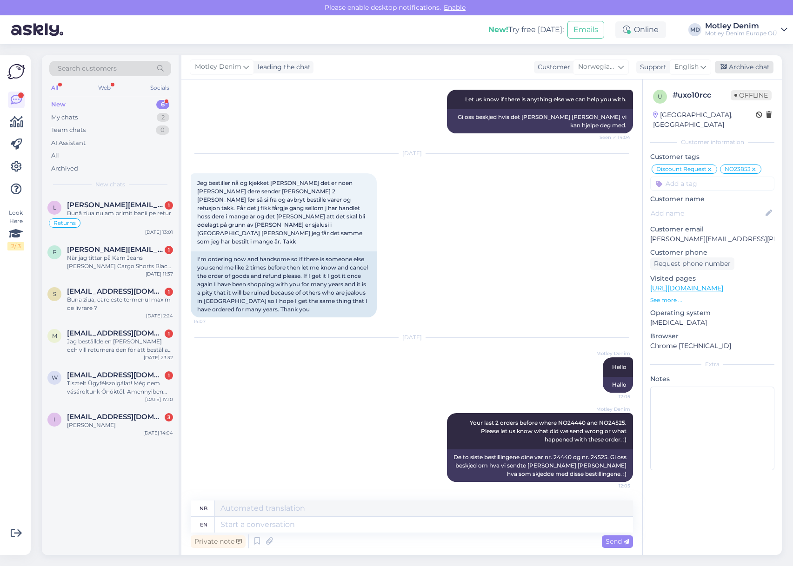
click at [743, 66] on div "Archive chat" at bounding box center [744, 67] width 59 height 13
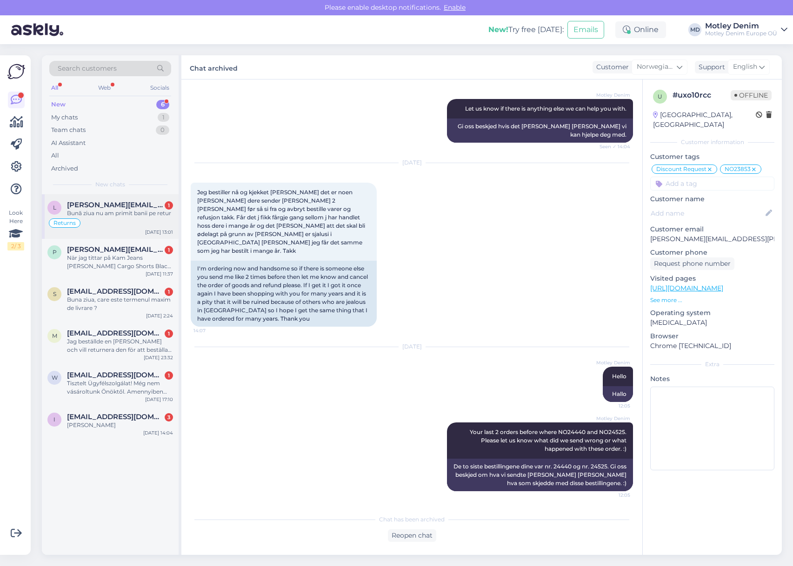
click at [109, 218] on div "Returns" at bounding box center [110, 223] width 126 height 11
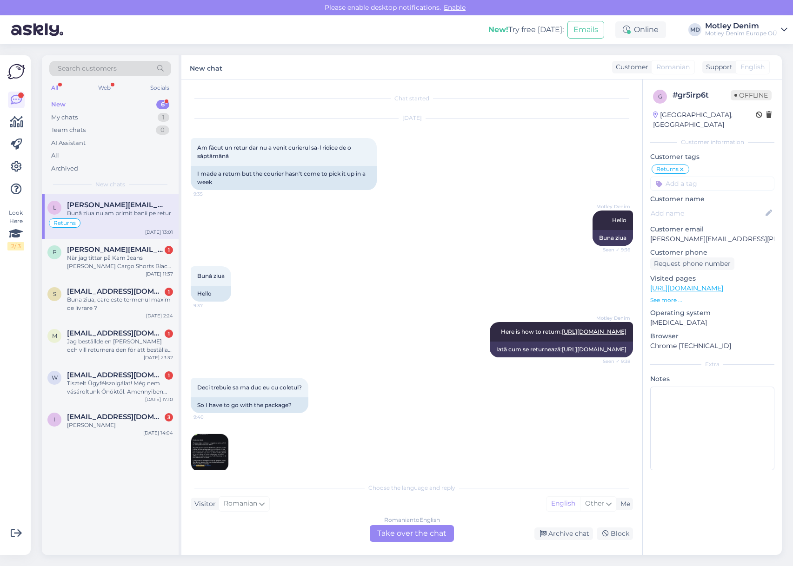
scroll to position [289, 0]
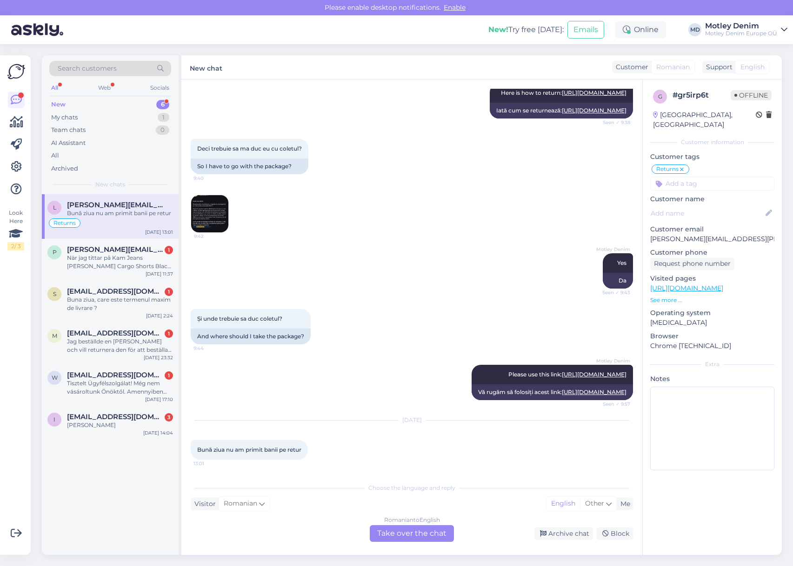
click at [395, 531] on div "Romanian to English Take over the chat" at bounding box center [412, 533] width 84 height 17
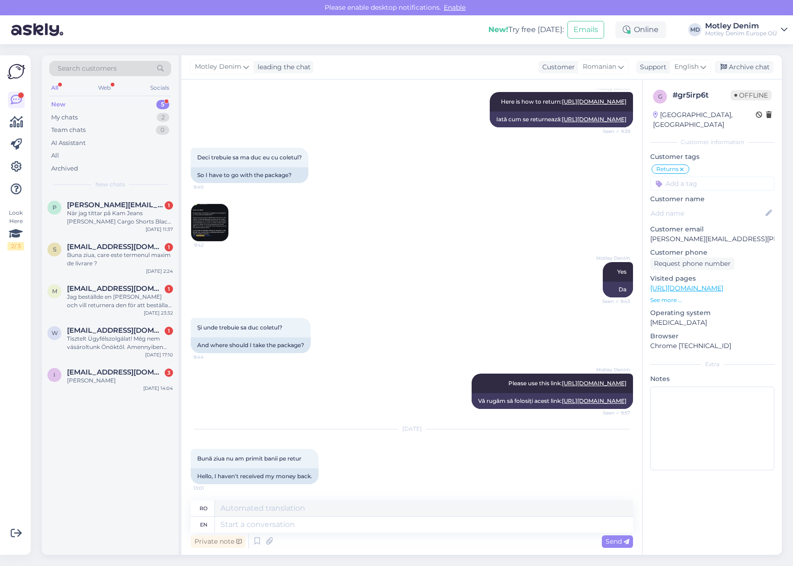
scroll to position [0, 0]
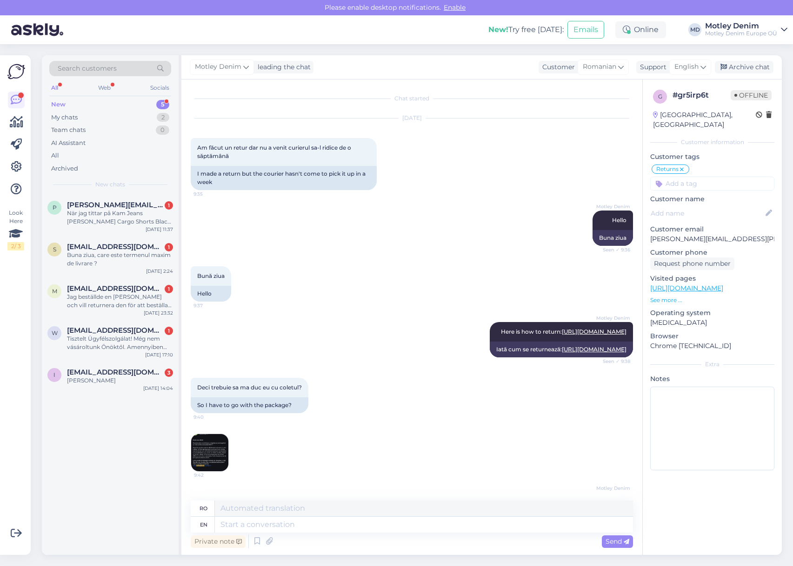
click at [661, 234] on p "[PERSON_NAME][EMAIL_ADDRESS][PERSON_NAME][DOMAIN_NAME]" at bounding box center [712, 239] width 124 height 10
drag, startPoint x: 661, startPoint y: 232, endPoint x: 725, endPoint y: 225, distance: 64.4
click at [728, 234] on p "[PERSON_NAME][EMAIL_ADDRESS][PERSON_NAME][DOMAIN_NAME]" at bounding box center [712, 239] width 124 height 10
copy p "[PERSON_NAME][EMAIL_ADDRESS][PERSON_NAME][DOMAIN_NAME]"
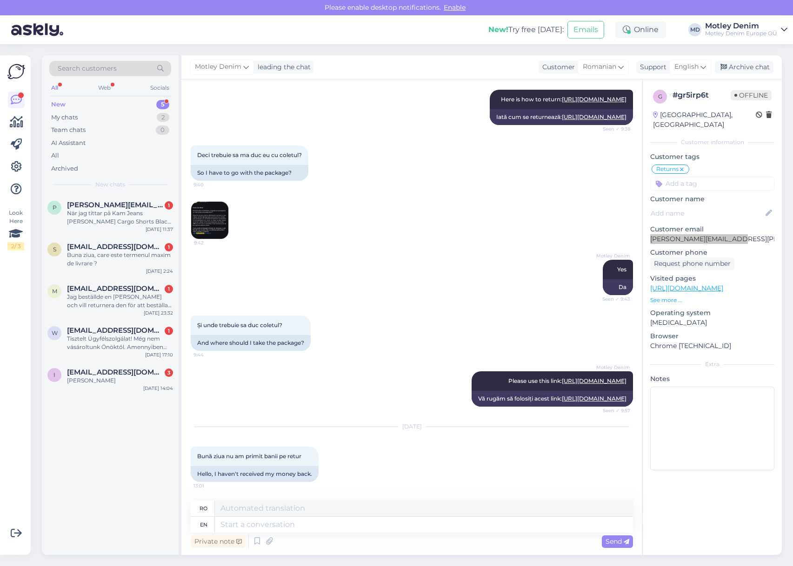
scroll to position [283, 0]
click at [366, 522] on textarea at bounding box center [424, 525] width 418 height 16
type textarea "Hello"
type textarea "Buna ziua"
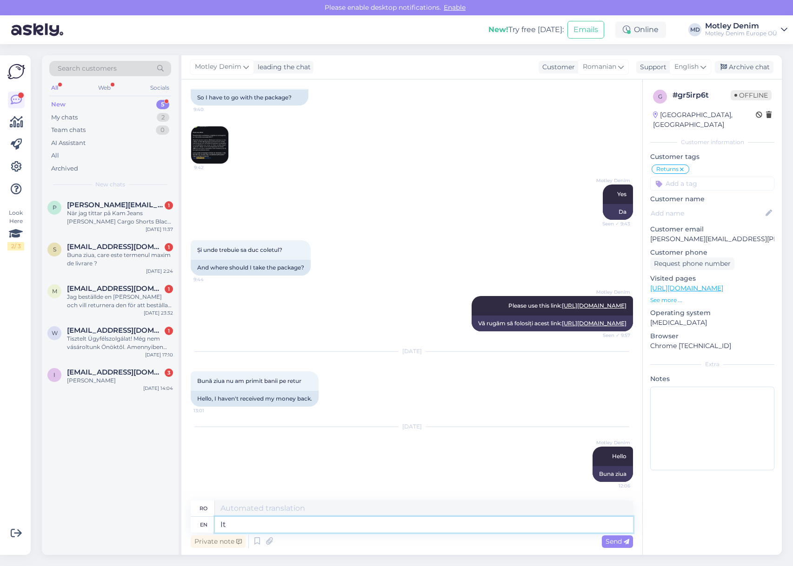
type textarea "It i"
type textarea "Acesta"
type textarea "It is be"
type textarea "Este"
type textarea "It is because y"
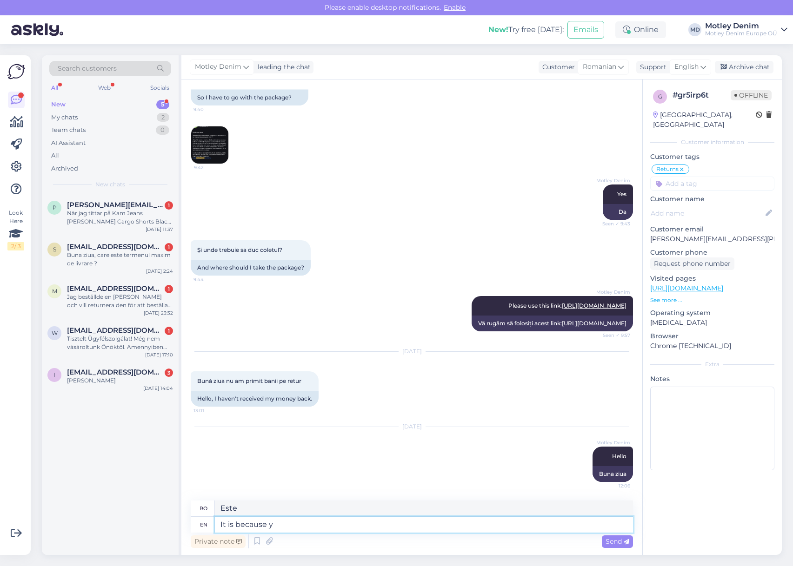
type textarea "Este pentru că"
type textarea "It is because your"
type textarea "Este pentru că al tău"
type textarea "It is because your parcel"
type textarea "Este pentru că coletul dumneavoastră"
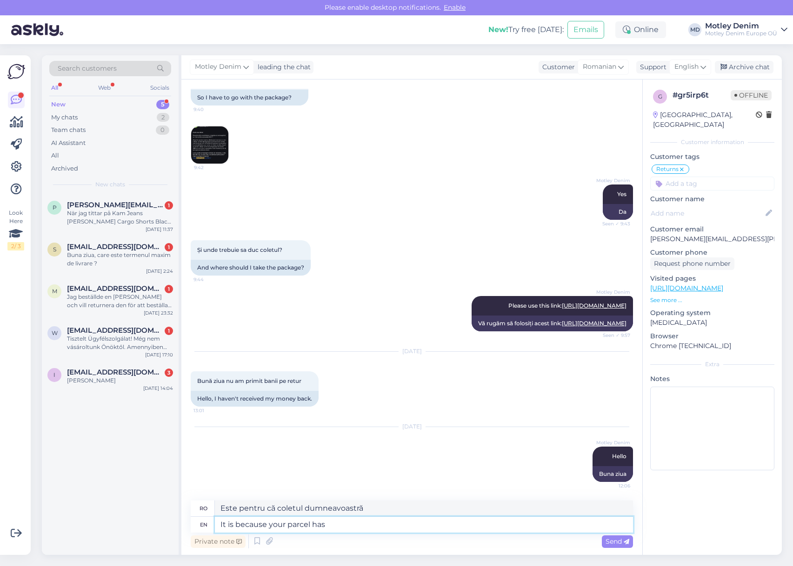
type textarea "It is because your parcel has n"
type textarea "Este pentru că coletul dumneavoastră are"
type textarea "It is because your parcel has not y"
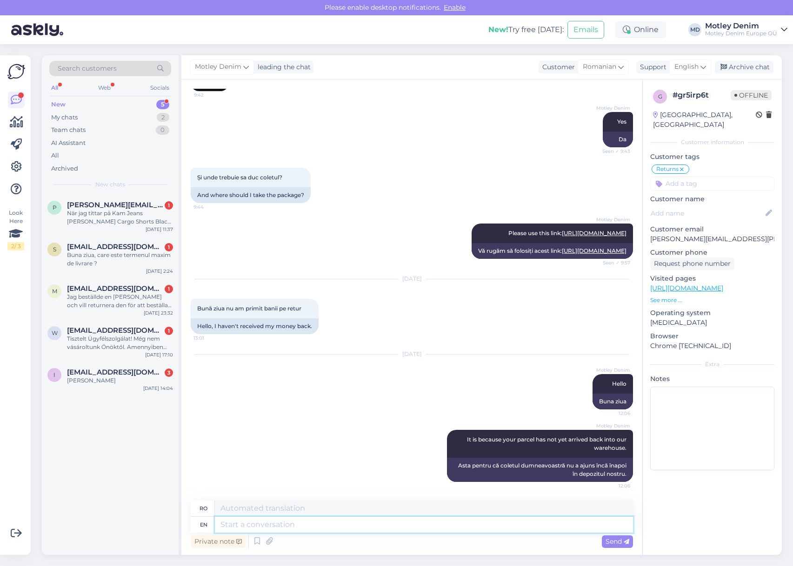
scroll to position [503, 0]
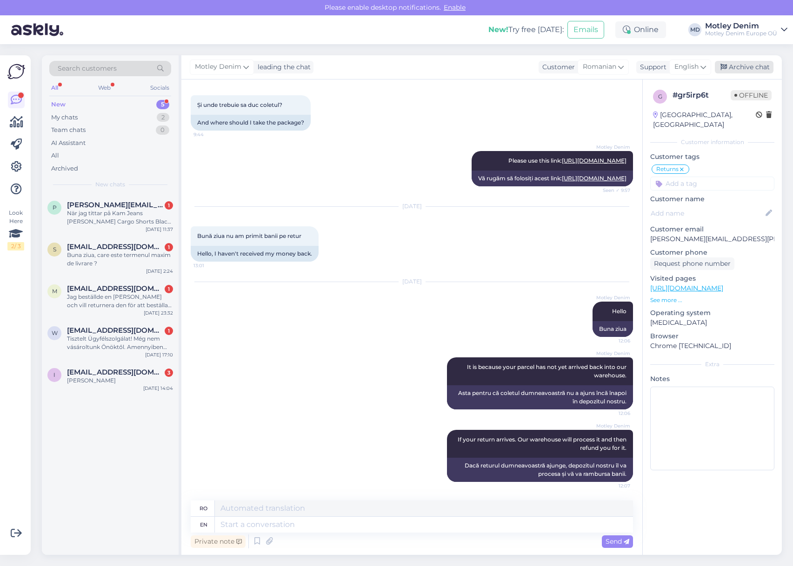
click at [762, 60] on div "[PERSON_NAME] leading the chat Customer Romanian Support English Archive chat" at bounding box center [481, 67] width 600 height 24
click at [759, 63] on div "Archive chat" at bounding box center [744, 67] width 59 height 13
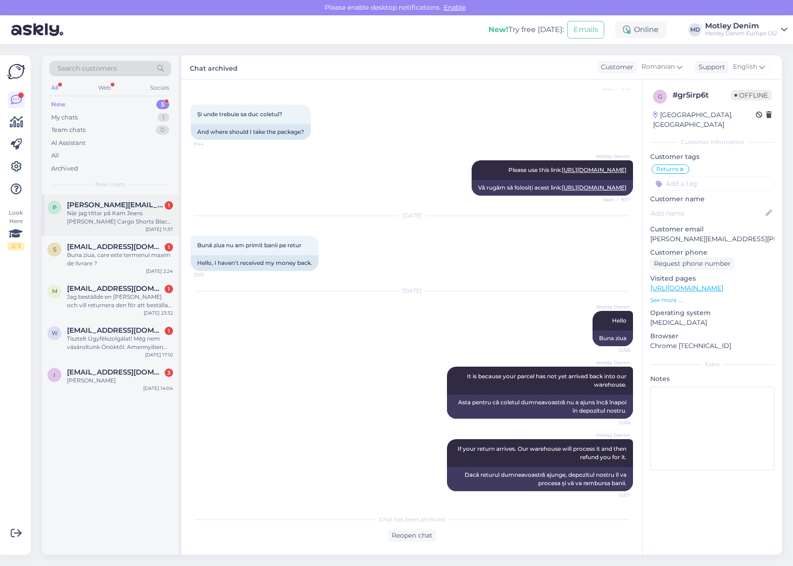
click at [137, 208] on span "[PERSON_NAME][EMAIL_ADDRESS][DOMAIN_NAME]" at bounding box center [115, 205] width 97 height 8
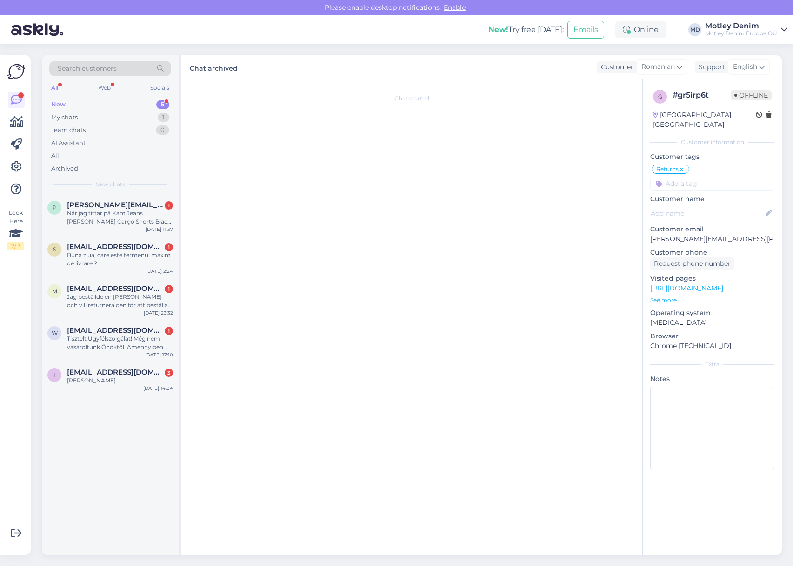
scroll to position [0, 0]
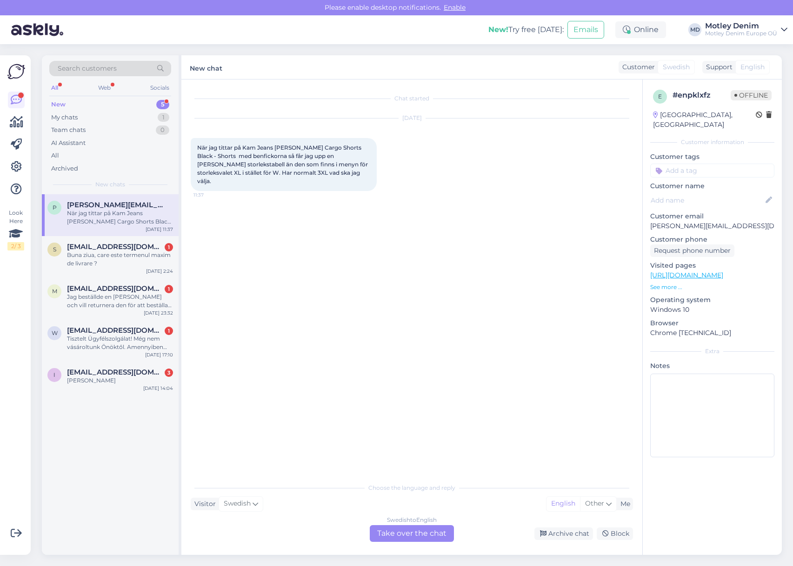
click at [414, 532] on div "Swedish to English Take over the chat" at bounding box center [412, 533] width 84 height 17
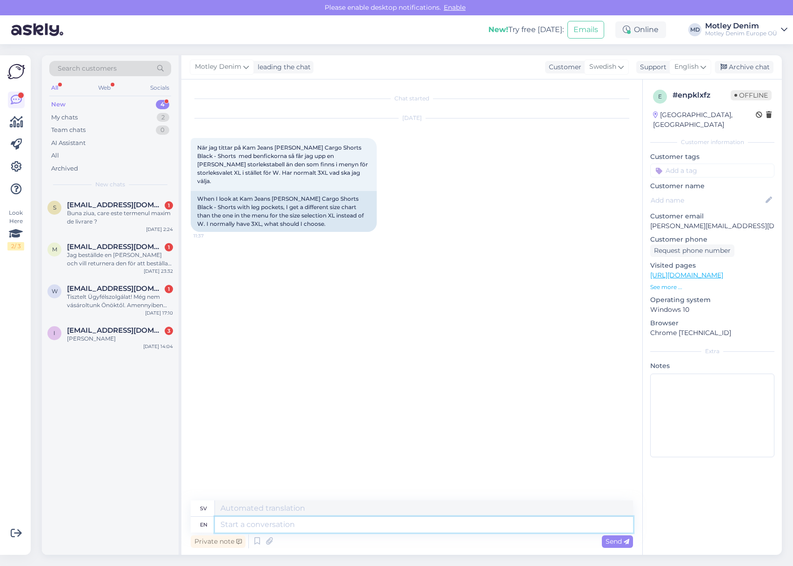
click at [311, 524] on textarea at bounding box center [424, 525] width 418 height 16
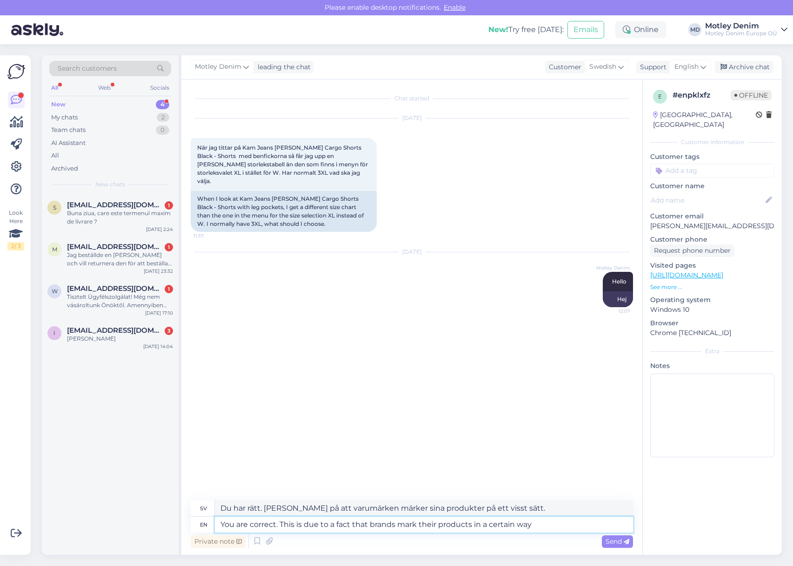
click at [568, 523] on textarea "You are correct. This is due to a fact that brands mark their products in a cer…" at bounding box center [424, 525] width 418 height 16
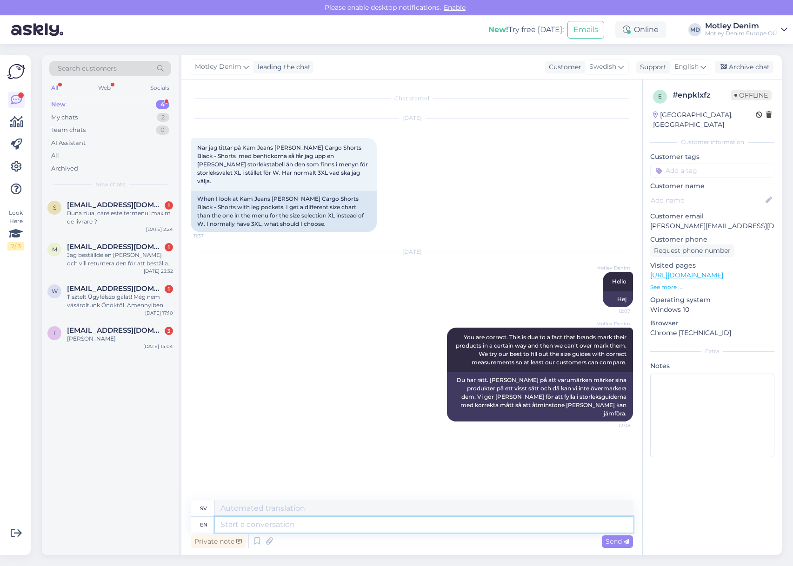
click at [514, 527] on textarea at bounding box center [424, 525] width 418 height 16
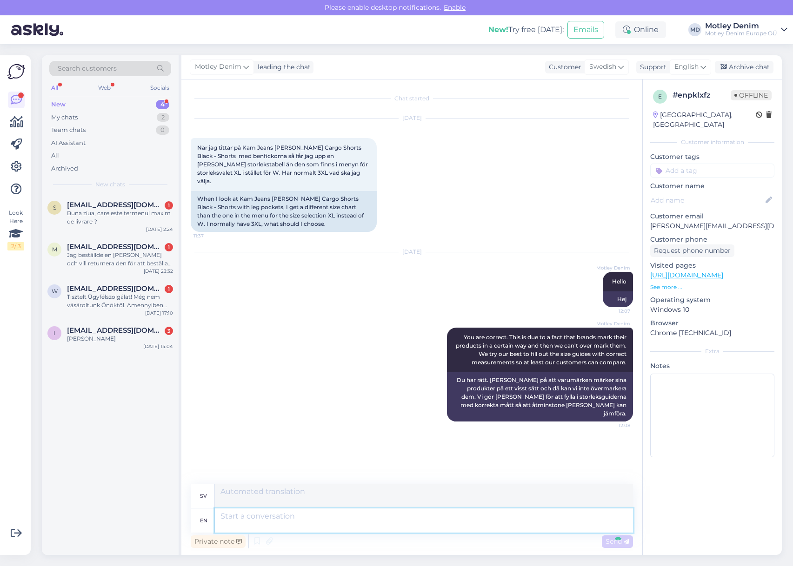
scroll to position [12, 0]
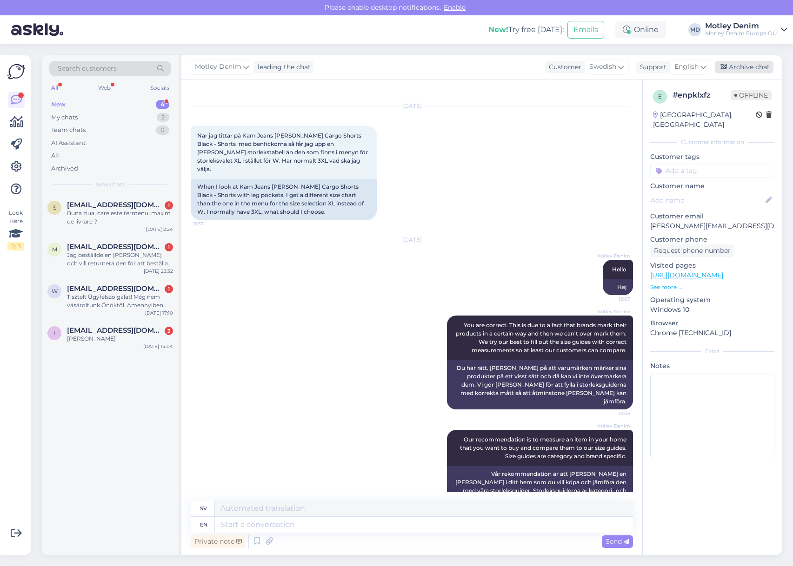
click at [756, 68] on div "Archive chat" at bounding box center [744, 67] width 59 height 13
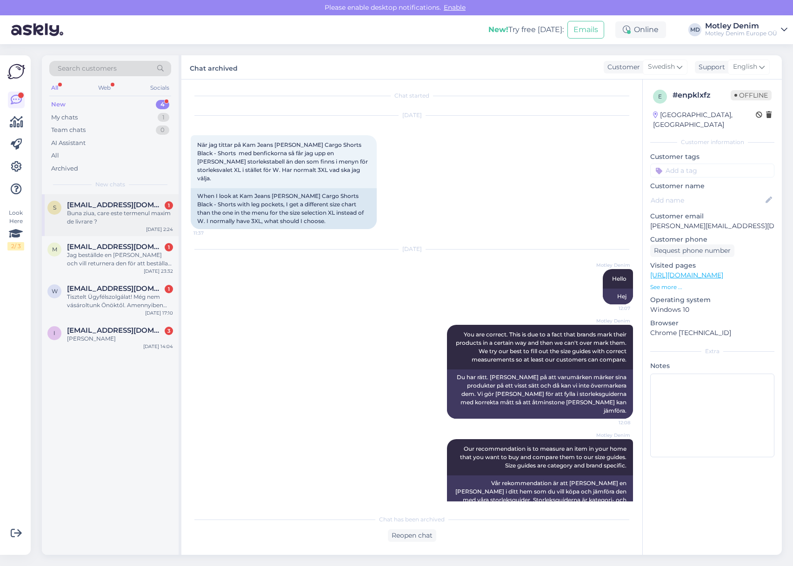
click at [91, 214] on div "Buna ziua, care este termenul maxim de livrare ?" at bounding box center [120, 217] width 106 height 17
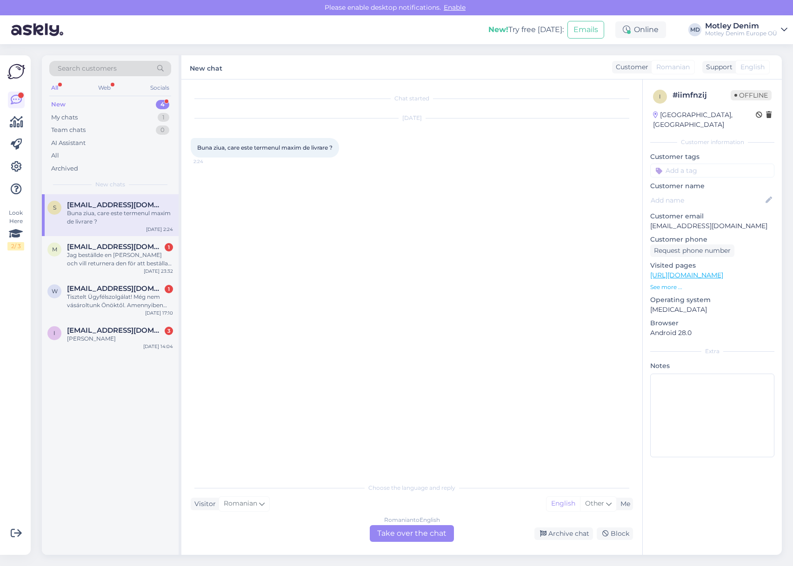
click at [428, 532] on div "Romanian to English Take over the chat" at bounding box center [412, 533] width 84 height 17
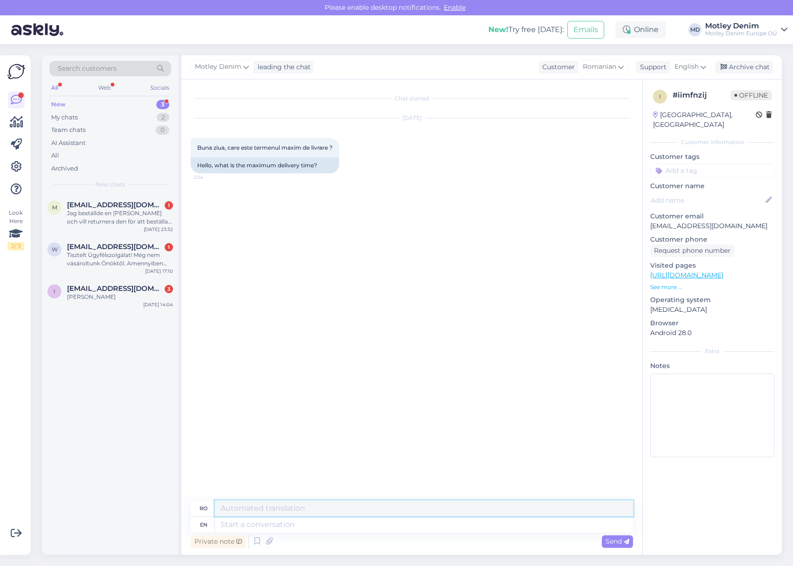
click at [330, 516] on textarea at bounding box center [424, 509] width 418 height 16
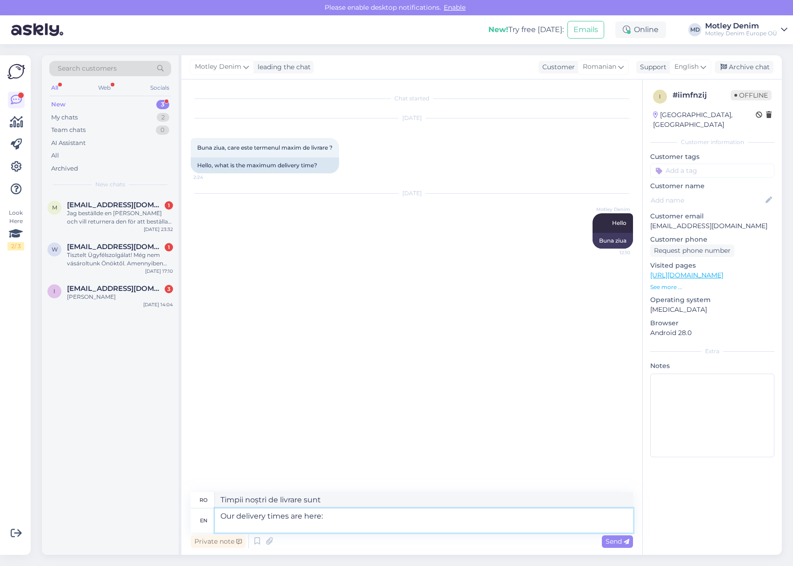
paste textarea "[URL][DOMAIN_NAME]"
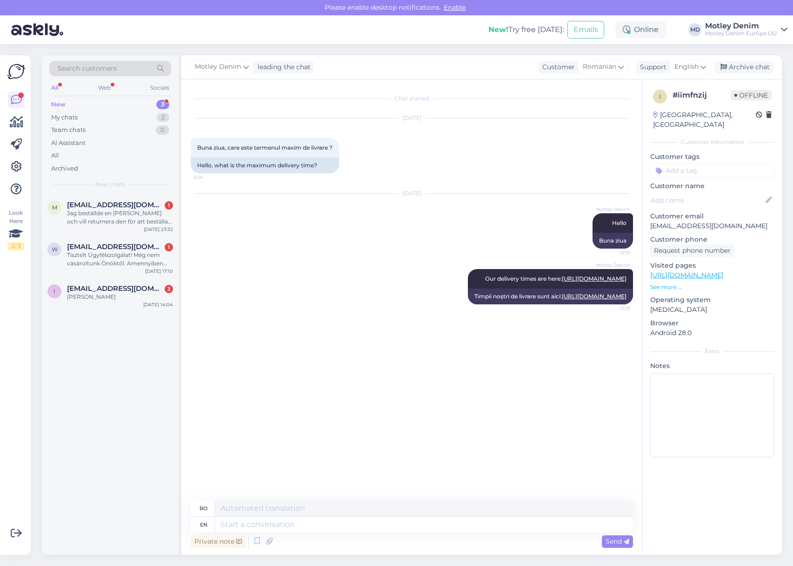
click at [683, 164] on input at bounding box center [712, 171] width 124 height 14
click at [705, 192] on span "delivery times" at bounding box center [712, 195] width 39 height 6
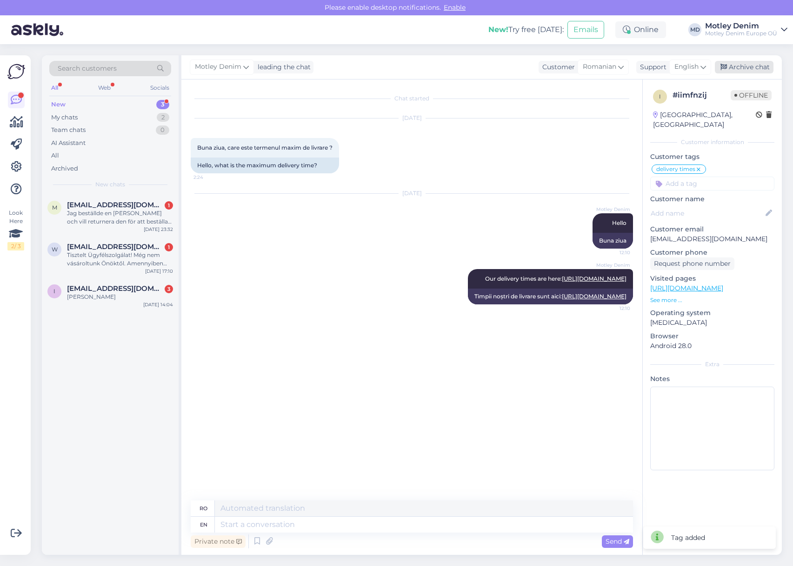
click at [735, 67] on div "Archive chat" at bounding box center [744, 67] width 59 height 13
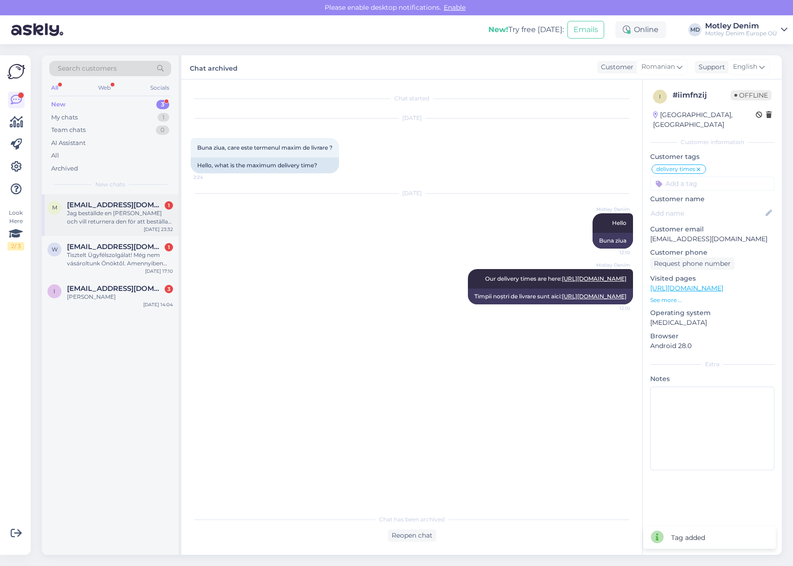
click at [127, 211] on div "Jag beställde en [PERSON_NAME] och vill returnera den för att beställa en [GEOG…" at bounding box center [120, 217] width 106 height 17
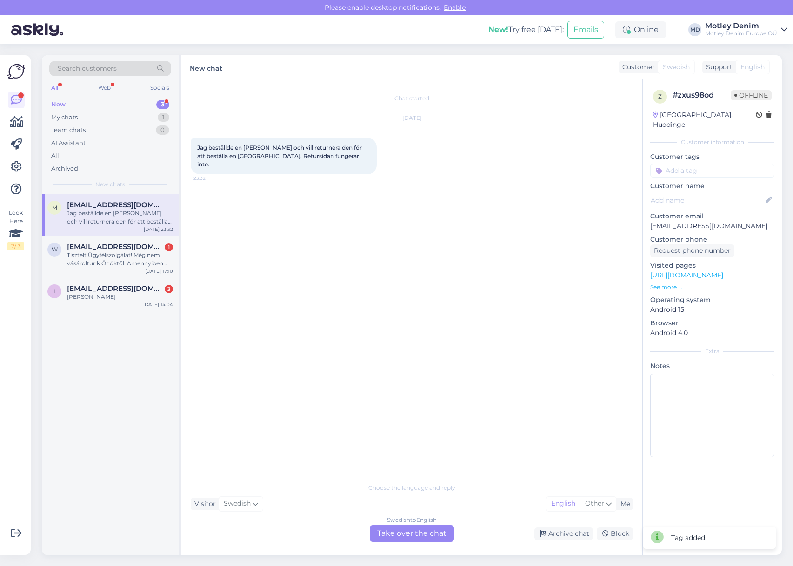
click at [421, 529] on div "Swedish to English Take over the chat" at bounding box center [412, 533] width 84 height 17
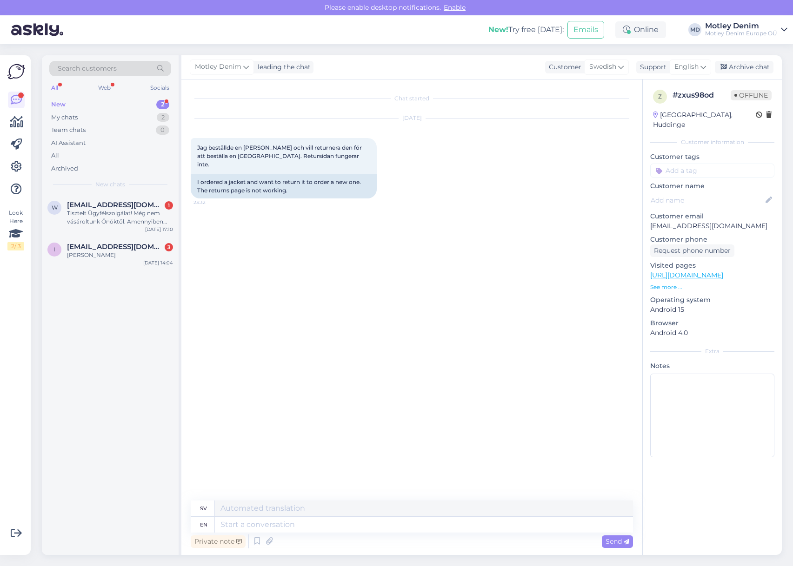
click at [723, 271] on link "[URL][DOMAIN_NAME]" at bounding box center [686, 275] width 73 height 8
click at [460, 528] on textarea at bounding box center [424, 525] width 418 height 16
click at [662, 221] on p "[EMAIL_ADDRESS][DOMAIN_NAME]" at bounding box center [712, 226] width 124 height 10
drag, startPoint x: 662, startPoint y: 215, endPoint x: 775, endPoint y: 228, distance: 113.7
click at [782, 219] on div "Search customers All Web Socials New 2 My chats 2 Team chats 0 AI Assistant All…" at bounding box center [414, 305] width 756 height 522
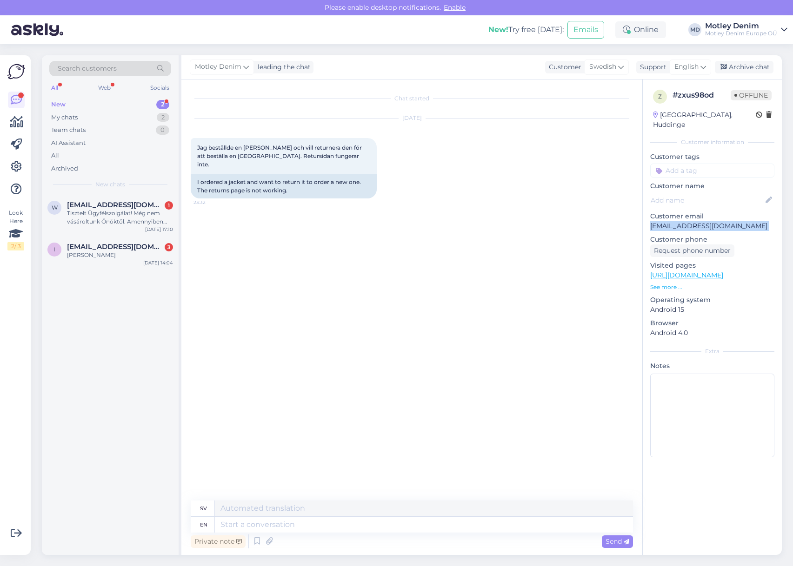
copy p "[EMAIL_ADDRESS][DOMAIN_NAME]"
click at [541, 273] on div "Chat started [DATE] Jag beställde en jacka och vill returnera den för att bestä…" at bounding box center [416, 291] width 451 height 404
click at [407, 529] on textarea at bounding box center [424, 525] width 418 height 16
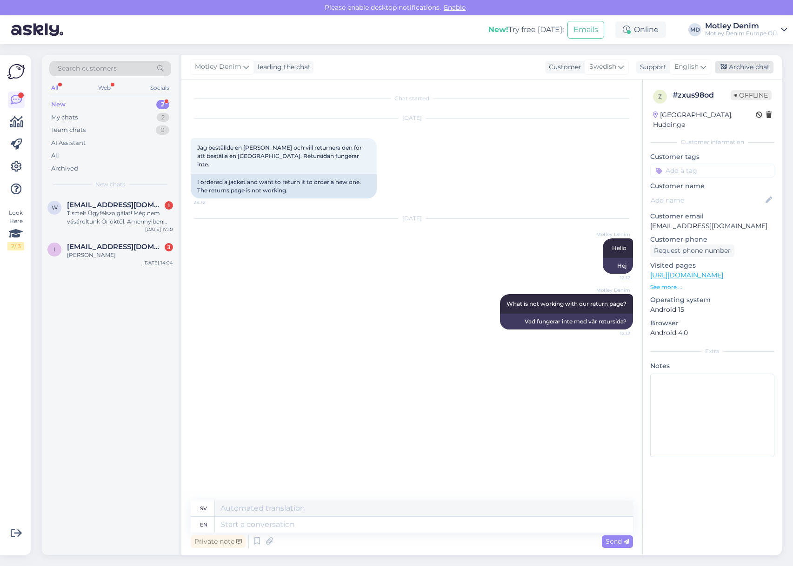
click at [747, 66] on div "Archive chat" at bounding box center [744, 67] width 59 height 13
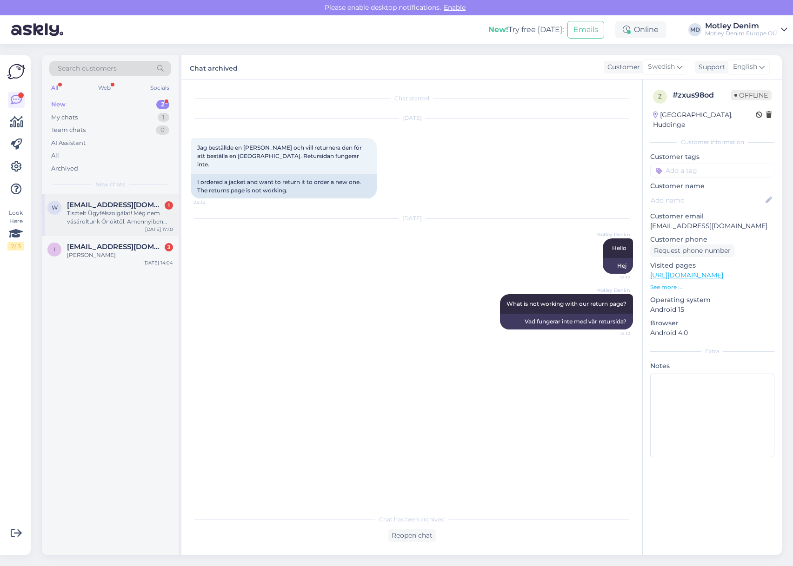
click at [81, 222] on div "Tisztelt Ügyfélszolgálat! Még nem vásároltunk Önöktől. Amennyiben nem jó valame…" at bounding box center [120, 217] width 106 height 17
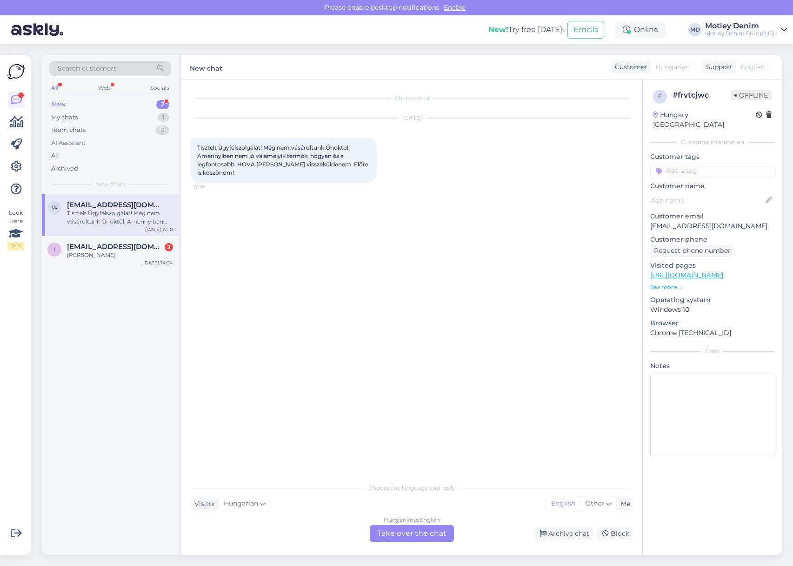
click at [400, 532] on div "Hungarian to English Take over the chat" at bounding box center [412, 533] width 84 height 17
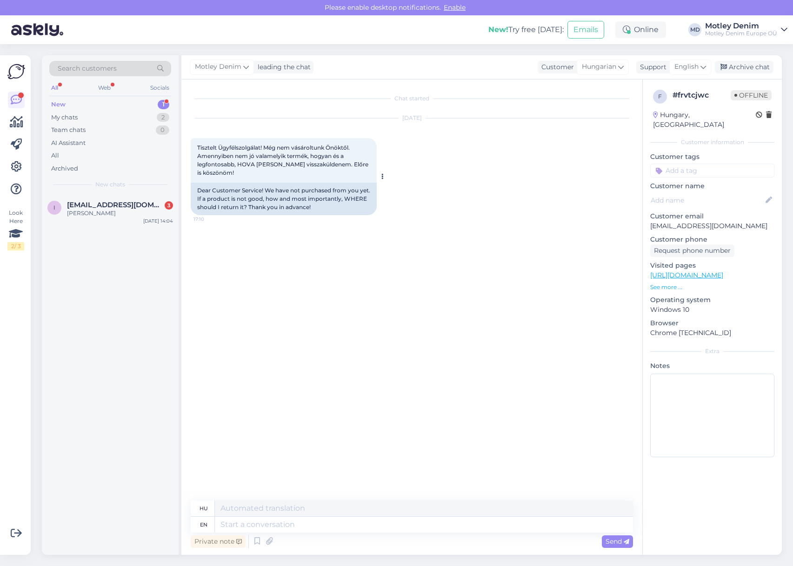
click at [208, 146] on span "Tisztelt Ügyfélszolgálat! Még nem vásároltunk Önöktől. Amennyiben nem jó valame…" at bounding box center [283, 160] width 172 height 32
drag, startPoint x: 208, startPoint y: 146, endPoint x: 367, endPoint y: 163, distance: 159.5
click at [367, 163] on span "Tisztelt Ügyfélszolgálat! Még nem vásároltunk Önöktől. Amennyiben nem jó valame…" at bounding box center [283, 160] width 172 height 32
copy span "Tisztelt Ügyfélszolgálat! Még nem vásároltunk Önöktől. Amennyiben nem jó valame…"
drag, startPoint x: 489, startPoint y: 528, endPoint x: 493, endPoint y: 526, distance: 4.8
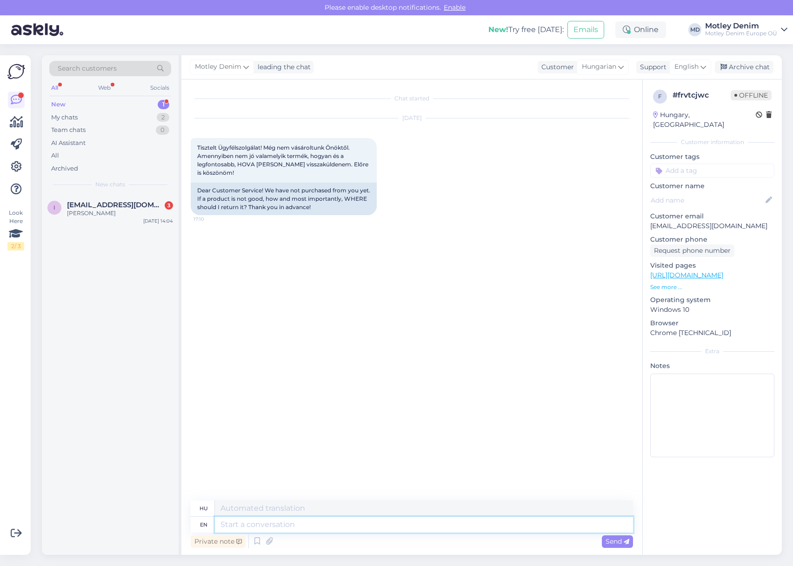
click at [489, 528] on textarea at bounding box center [424, 525] width 418 height 16
click at [316, 525] on textarea at bounding box center [424, 525] width 418 height 16
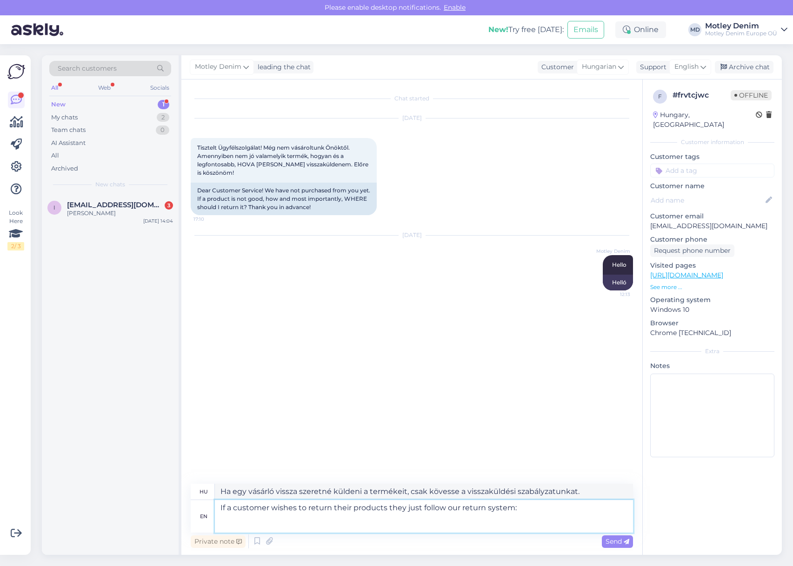
paste textarea "[URL][DOMAIN_NAME]"
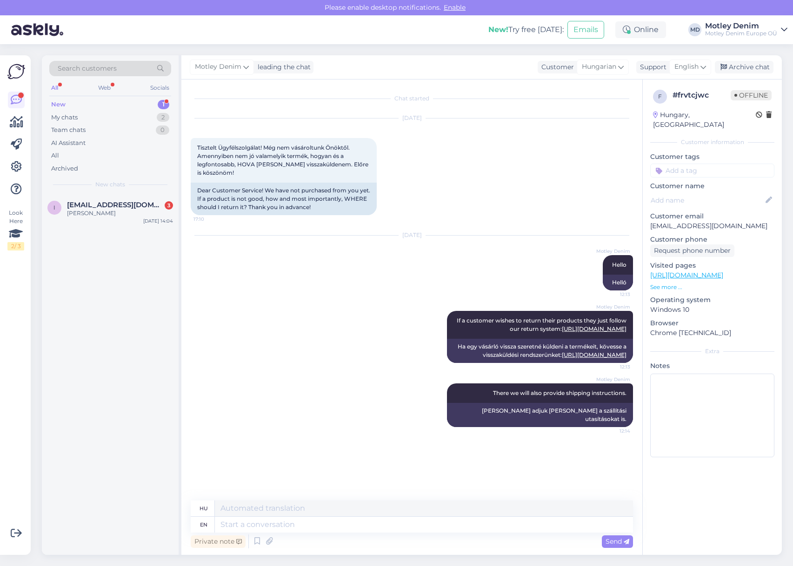
click at [688, 164] on input at bounding box center [712, 171] width 124 height 14
click at [726, 215] on span "How do I return" at bounding box center [712, 218] width 45 height 6
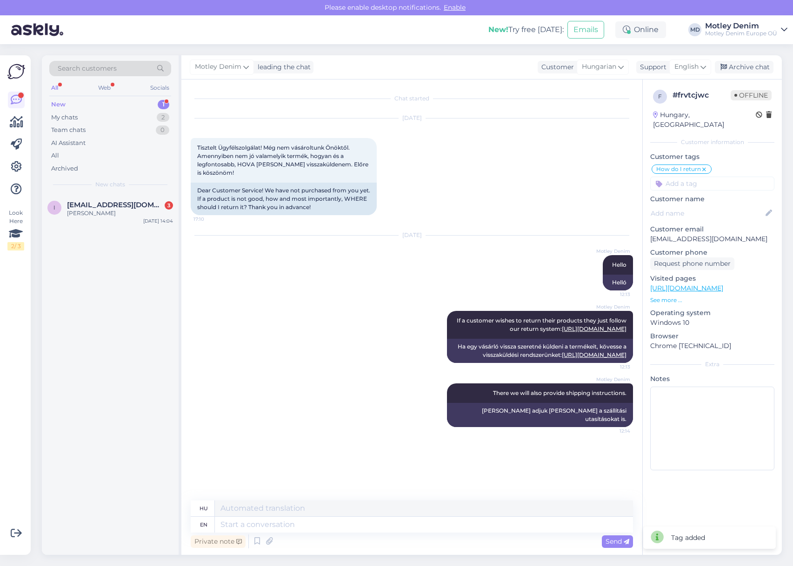
click at [744, 73] on div "[PERSON_NAME] leading the chat Customer Hungarian Support English Archive chat" at bounding box center [481, 67] width 600 height 24
click at [747, 69] on div "Archive chat" at bounding box center [744, 67] width 59 height 13
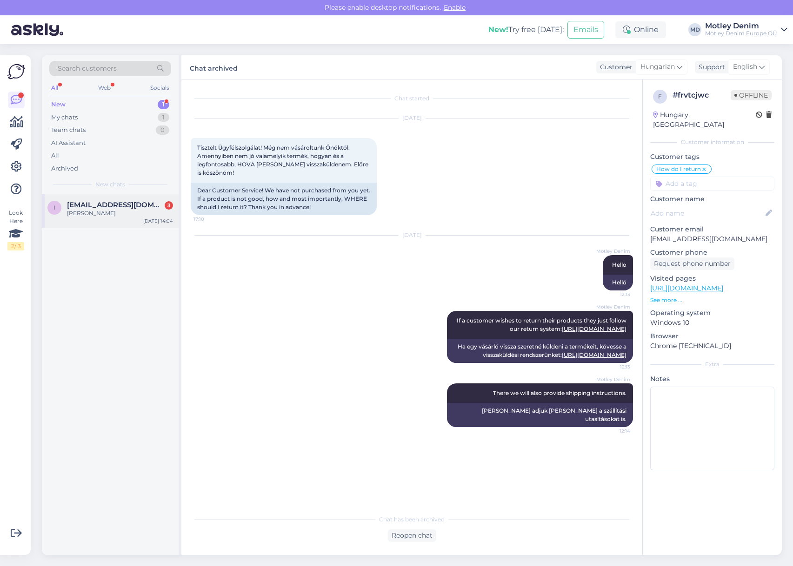
click at [101, 207] on span "[EMAIL_ADDRESS][DOMAIN_NAME]" at bounding box center [115, 205] width 97 height 8
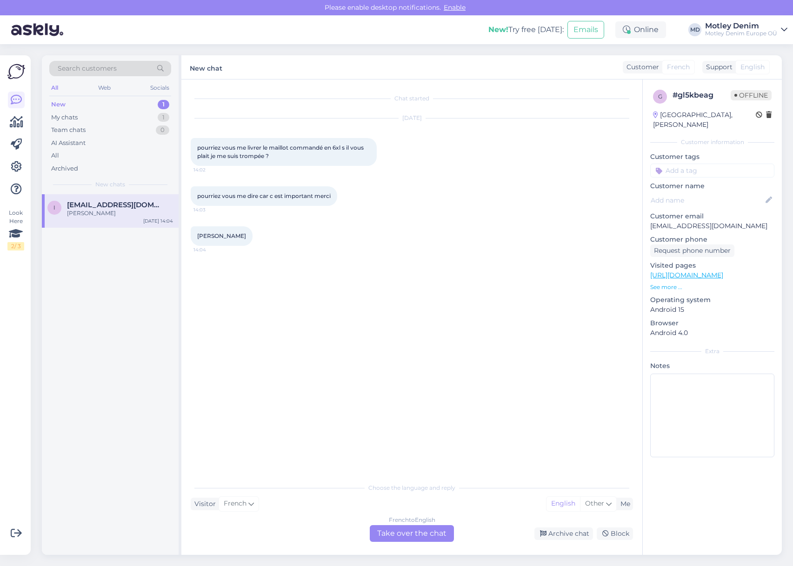
click at [429, 527] on div "French to English Take over the chat" at bounding box center [412, 533] width 84 height 17
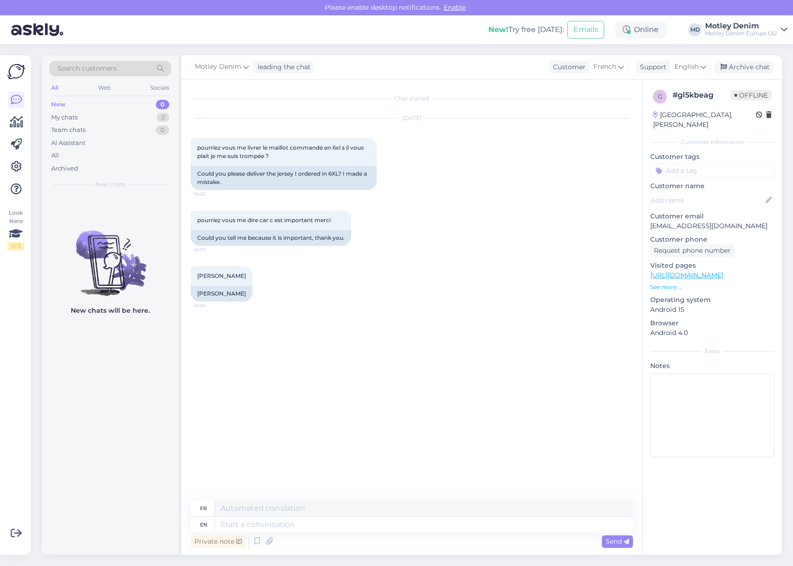
click at [659, 221] on p "[EMAIL_ADDRESS][DOMAIN_NAME]" at bounding box center [712, 226] width 124 height 10
click at [662, 221] on p "[EMAIL_ADDRESS][DOMAIN_NAME]" at bounding box center [712, 226] width 124 height 10
drag, startPoint x: 662, startPoint y: 217, endPoint x: 718, endPoint y: 213, distance: 55.9
click at [718, 221] on p "[EMAIL_ADDRESS][DOMAIN_NAME]" at bounding box center [712, 226] width 124 height 10
copy p "[EMAIL_ADDRESS][DOMAIN_NAME]"
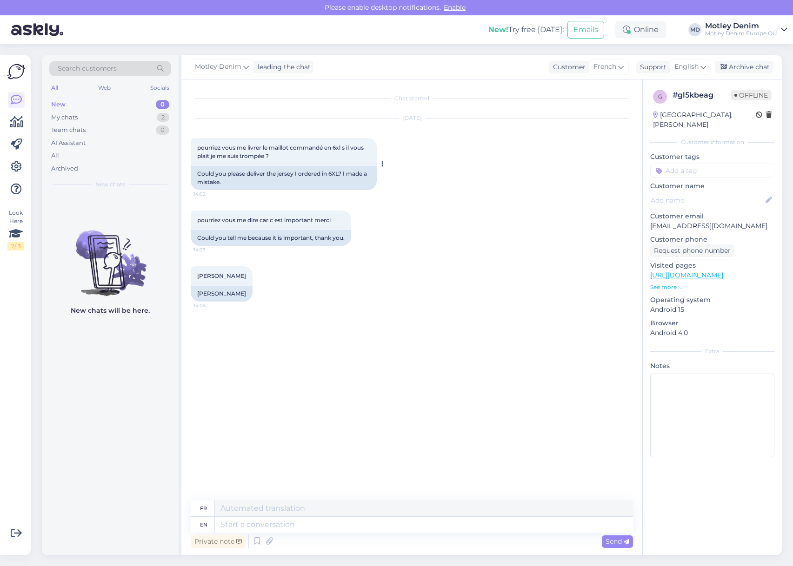
click at [204, 150] on span "pourriez vous me livrer le maillot commandé en 6xl s il vous plait je me suis t…" at bounding box center [281, 151] width 168 height 15
drag, startPoint x: 204, startPoint y: 150, endPoint x: 269, endPoint y: 159, distance: 66.1
click at [269, 159] on span "pourriez vous me livrer le maillot commandé en 6xl s il vous plait je me suis t…" at bounding box center [281, 151] width 168 height 15
copy div "pourriez vous me livrer le maillot commandé en 6xl s il vous plait je me suis t…"
click at [330, 527] on textarea at bounding box center [424, 525] width 418 height 16
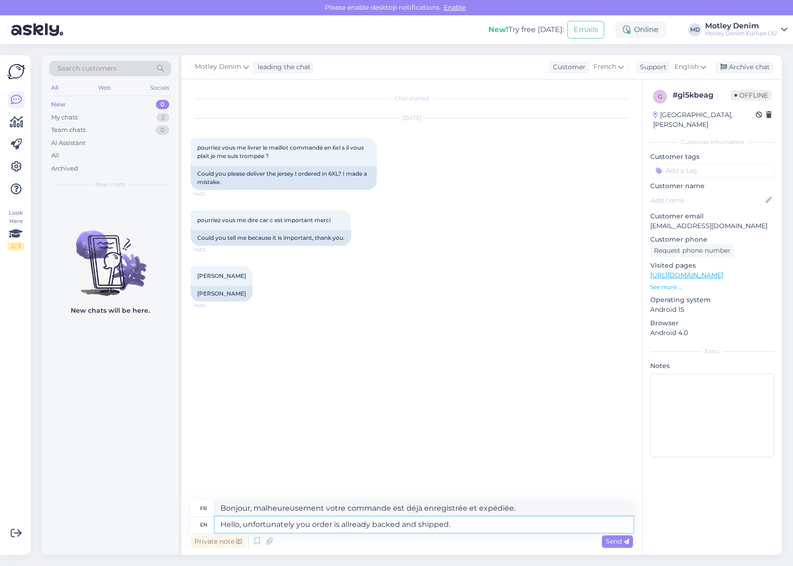
click at [345, 524] on textarea "Hello, unfortunately you order is allready backed and shipped." at bounding box center [424, 525] width 418 height 16
click at [490, 521] on textarea "Hello, unfortunately you order is already backed and shipped." at bounding box center [424, 525] width 418 height 16
click at [346, 520] on textarea "Hello, unfortunately you order is already backed and shipped." at bounding box center [424, 525] width 418 height 16
paste textarea "r order has already been p"
click at [612, 544] on span "Send" at bounding box center [617, 541] width 24 height 8
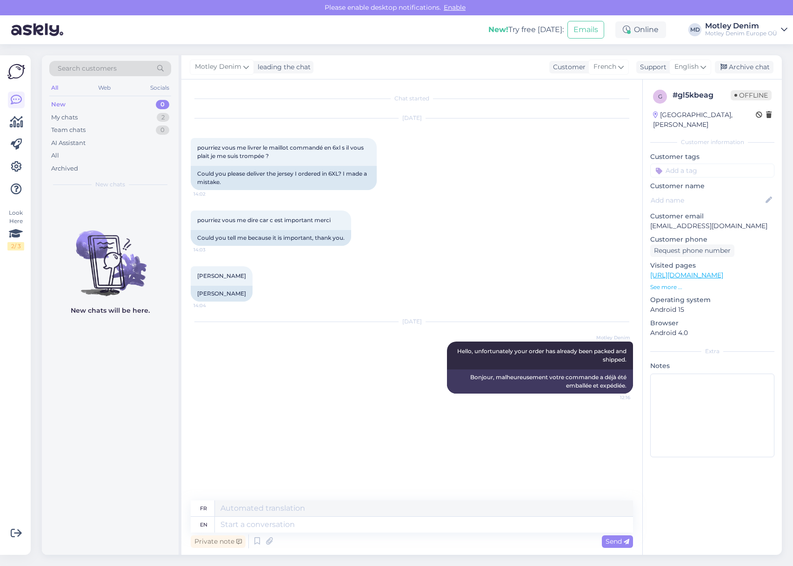
click at [389, 346] on div "[DATE] Motley Denim Hello, unfortunately your order has already been packed and…" at bounding box center [412, 358] width 442 height 92
click at [332, 285] on div "[PERSON_NAME] 14:04 [PERSON_NAME]" at bounding box center [412, 284] width 442 height 56
